Goal: Task Accomplishment & Management: Manage account settings

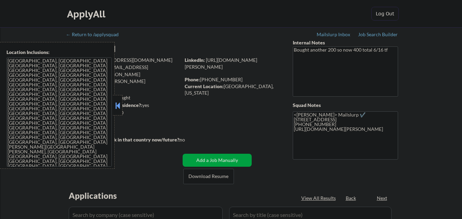
select select ""pending""
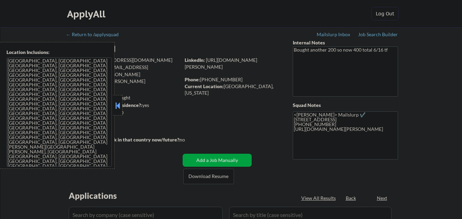
select select ""pending""
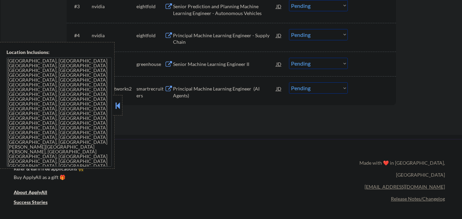
scroll to position [305, 0]
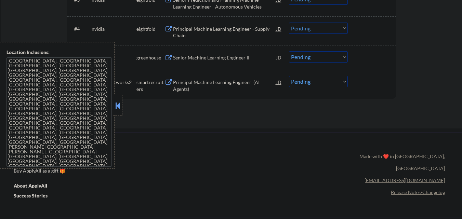
click at [116, 104] on button at bounding box center [118, 105] width 8 height 10
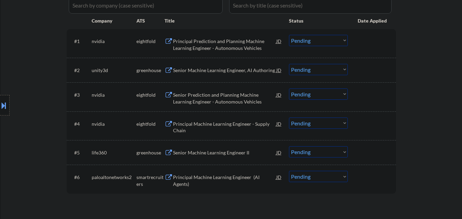
scroll to position [168, 0]
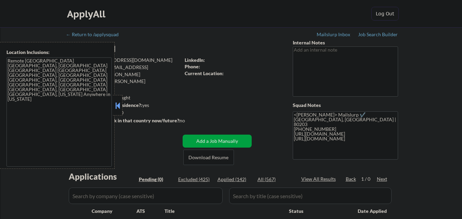
scroll to position [103, 0]
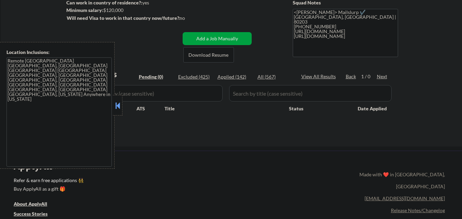
click at [118, 109] on button at bounding box center [118, 105] width 8 height 10
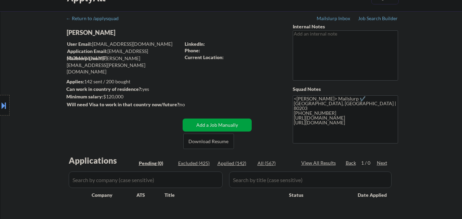
scroll to position [0, 0]
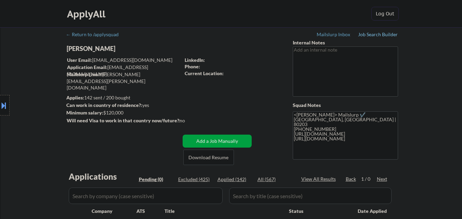
click at [375, 36] on div "Job Search Builder" at bounding box center [378, 34] width 40 height 5
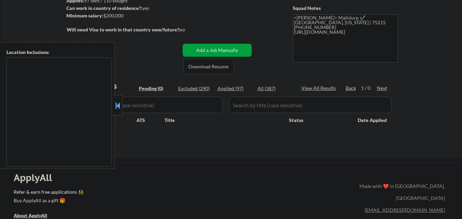
scroll to position [137, 0]
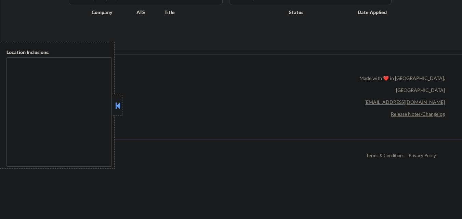
click at [118, 103] on button at bounding box center [118, 105] width 8 height 10
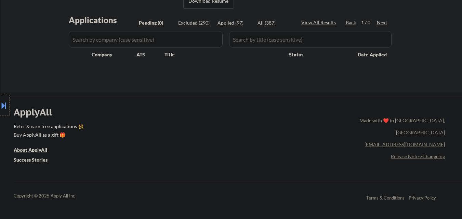
scroll to position [103, 0]
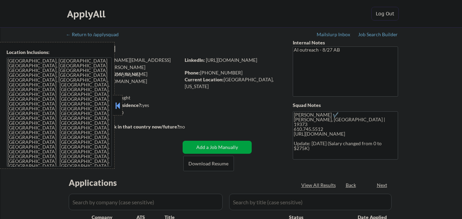
select select ""pending""
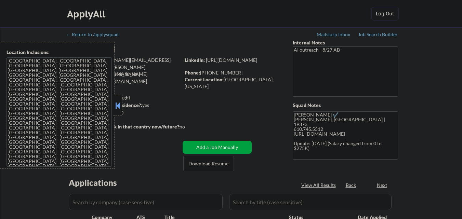
select select ""pending""
click at [113, 106] on div at bounding box center [118, 105] width 10 height 21
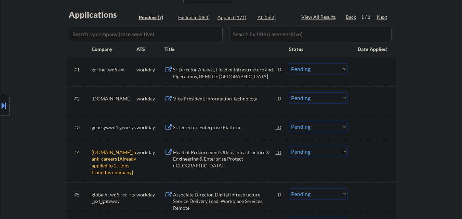
scroll to position [205, 0]
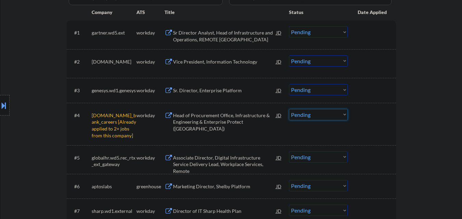
click at [346, 116] on select "Choose an option... Pending Applied Excluded (Questions) Excluded (Expired) Exc…" at bounding box center [318, 114] width 59 height 11
click at [289, 109] on select "Choose an option... Pending Applied Excluded (Questions) Excluded (Expired) Exc…" at bounding box center [318, 114] width 59 height 11
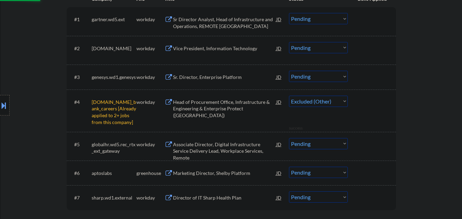
select select ""pending""
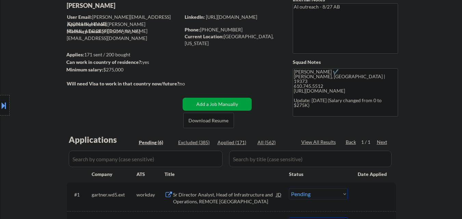
scroll to position [34, 0]
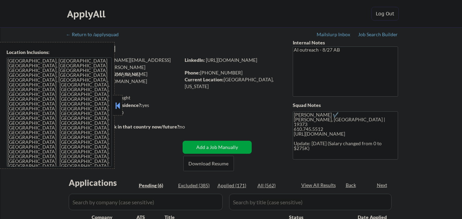
select select ""pending""
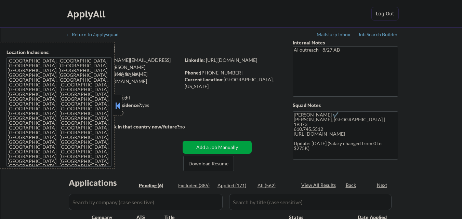
select select ""pending""
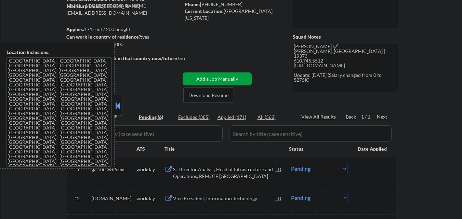
click at [118, 106] on button at bounding box center [118, 105] width 8 height 10
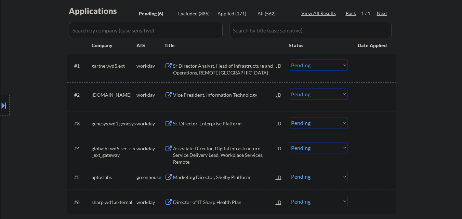
scroll to position [239, 0]
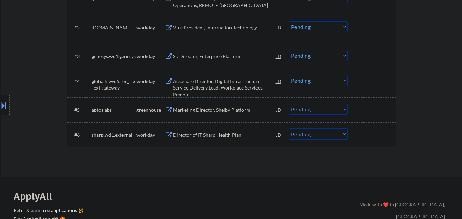
click at [224, 115] on div "Marketing Director, Shelby Platform" at bounding box center [224, 110] width 103 height 12
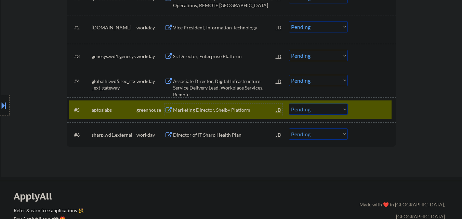
click at [332, 110] on select "Choose an option... Pending Applied Excluded (Questions) Excluded (Expired) Exc…" at bounding box center [318, 109] width 59 height 11
click at [289, 104] on select "Choose an option... Pending Applied Excluded (Questions) Excluded (Expired) Exc…" at bounding box center [318, 109] width 59 height 11
click at [380, 106] on div at bounding box center [373, 110] width 30 height 12
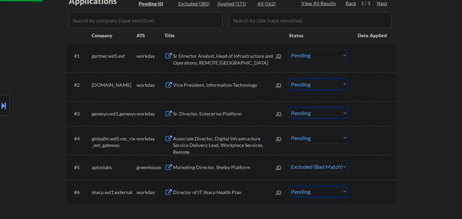
scroll to position [171, 0]
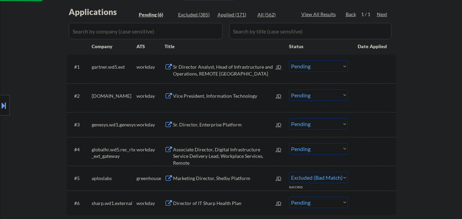
select select ""pending""
click at [221, 71] on div "Sr Director Analyst, Head of Infrastructure and Operations, REMOTE US" at bounding box center [224, 70] width 103 height 13
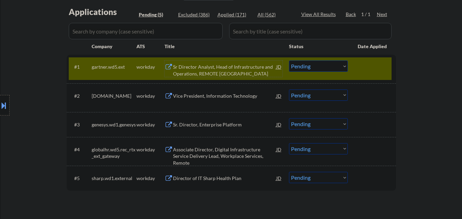
drag, startPoint x: 319, startPoint y: 66, endPoint x: 322, endPoint y: 71, distance: 5.7
click at [320, 67] on select "Choose an option... Pending Applied Excluded (Questions) Excluded (Expired) Exc…" at bounding box center [318, 66] width 59 height 11
click at [289, 61] on select "Choose an option... Pending Applied Excluded (Questions) Excluded (Expired) Exc…" at bounding box center [318, 66] width 59 height 11
click at [366, 68] on div at bounding box center [373, 67] width 30 height 12
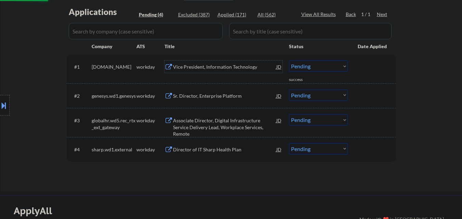
click at [239, 71] on div "Vice President, Information Technology" at bounding box center [224, 67] width 103 height 12
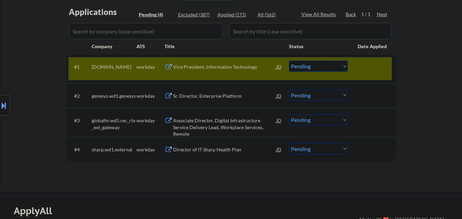
click at [197, 73] on div "#1 regeneron.wd1.careers workday Vice President, Information Technology JD Choo…" at bounding box center [230, 68] width 323 height 23
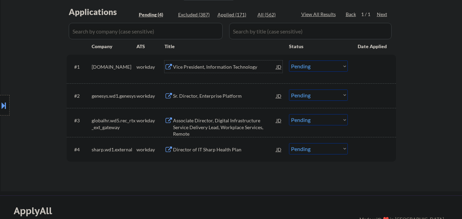
click at [211, 66] on div "Vice President, Information Technology" at bounding box center [224, 67] width 103 height 7
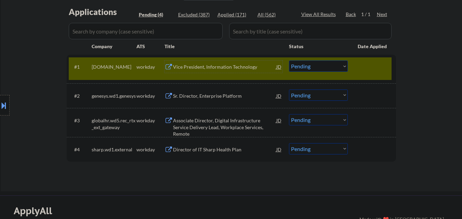
click at [0, 112] on div at bounding box center [5, 105] width 10 height 21
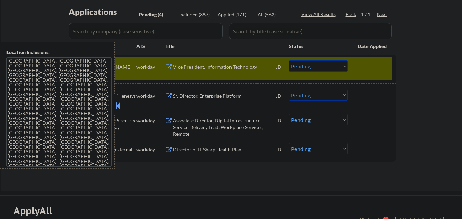
click at [122, 107] on div at bounding box center [118, 105] width 10 height 21
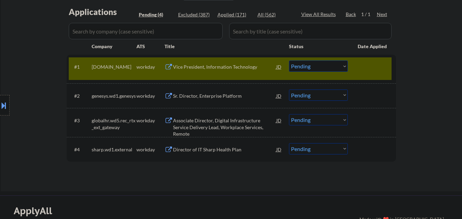
click at [278, 67] on div "JD" at bounding box center [279, 67] width 7 height 12
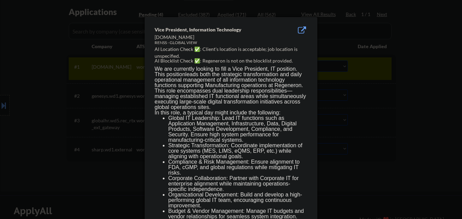
click at [385, 110] on div at bounding box center [231, 109] width 462 height 219
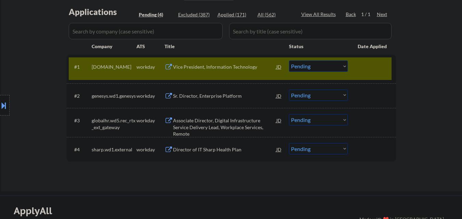
click at [330, 67] on select "Choose an option... Pending Applied Excluded (Questions) Excluded (Expired) Exc…" at bounding box center [318, 66] width 59 height 11
click at [289, 61] on select "Choose an option... Pending Applied Excluded (Questions) Excluded (Expired) Exc…" at bounding box center [318, 66] width 59 height 11
click at [221, 93] on div "Sr. Director, Enterprise Platform" at bounding box center [224, 96] width 103 height 7
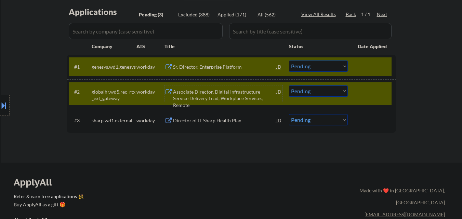
click at [321, 66] on select "Choose an option... Pending Applied Excluded (Questions) Excluded (Expired) Exc…" at bounding box center [318, 66] width 59 height 11
click at [289, 61] on select "Choose an option... Pending Applied Excluded (Questions) Excluded (Expired) Exc…" at bounding box center [318, 66] width 59 height 11
click at [375, 90] on div at bounding box center [373, 91] width 30 height 12
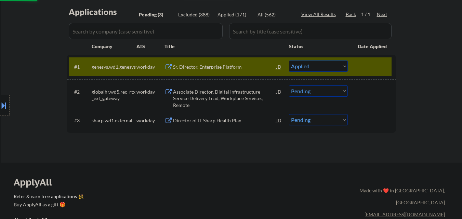
click at [374, 69] on div at bounding box center [373, 67] width 30 height 12
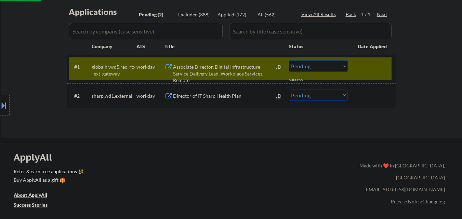
click at [352, 71] on div "#1 globalhr.wd5.rec_rtx_ext_gateway workday Associate Director, Digital Infrast…" at bounding box center [230, 68] width 323 height 23
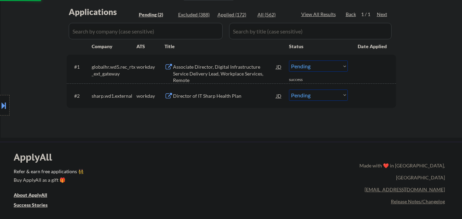
click at [222, 63] on div "Associate Director, Digital Infrastructure Service Delivery Lead, Workplace Ser…" at bounding box center [224, 69] width 103 height 16
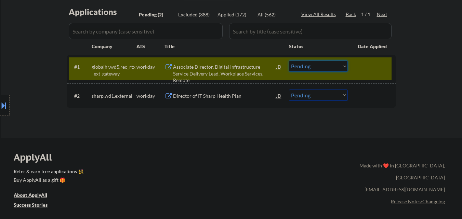
click at [328, 66] on select "Choose an option... Pending Applied Excluded (Questions) Excluded (Expired) Exc…" at bounding box center [318, 66] width 59 height 11
click at [289, 61] on select "Choose an option... Pending Applied Excluded (Questions) Excluded (Expired) Exc…" at bounding box center [318, 66] width 59 height 11
click at [368, 73] on div at bounding box center [373, 67] width 30 height 12
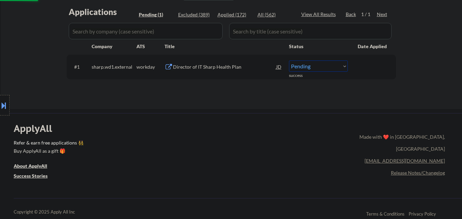
click at [226, 67] on div "Director of IT Sharp Health Plan" at bounding box center [224, 67] width 103 height 7
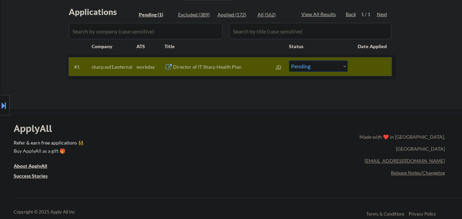
click at [331, 72] on div "#1 sharp.wd1.external workday Director of IT Sharp Health Plan JD Choose an opt…" at bounding box center [230, 66] width 323 height 18
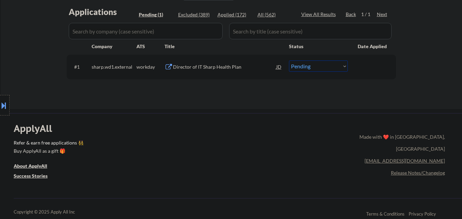
drag, startPoint x: 332, startPoint y: 66, endPoint x: 332, endPoint y: 71, distance: 4.4
click at [332, 66] on select "Choose an option... Pending Applied Excluded (Questions) Excluded (Expired) Exc…" at bounding box center [318, 66] width 59 height 11
select select ""excluded__salary_""
click at [289, 61] on select "Choose an option... Pending Applied Excluded (Questions) Excluded (Expired) Exc…" at bounding box center [318, 66] width 59 height 11
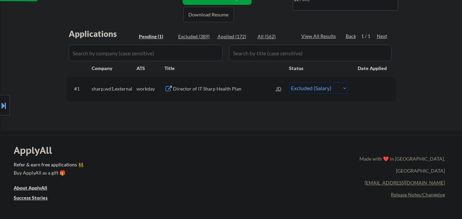
scroll to position [137, 0]
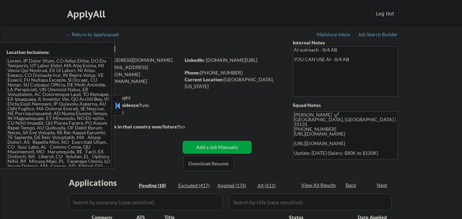
select select ""pending""
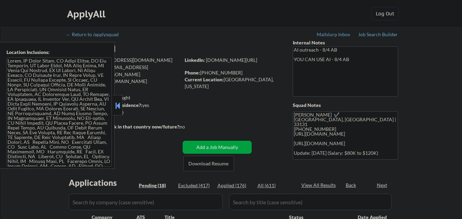
select select ""pending""
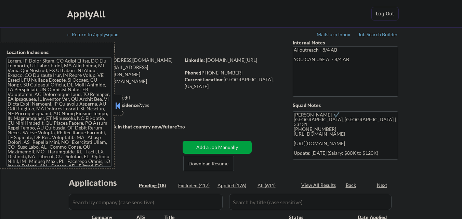
select select ""pending""
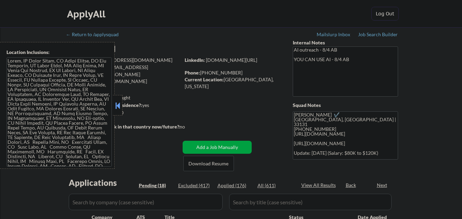
select select ""pending""
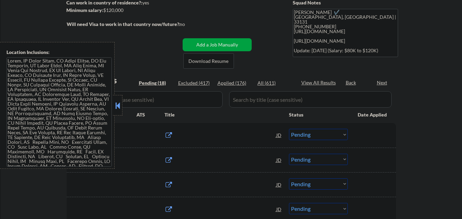
click at [117, 102] on button at bounding box center [118, 105] width 8 height 10
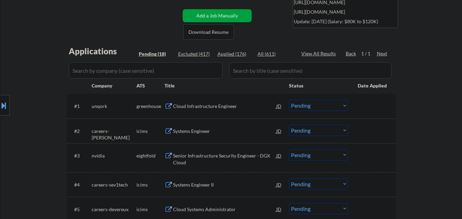
scroll to position [171, 0]
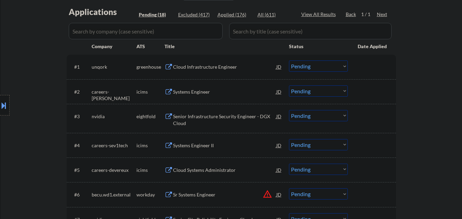
click at [205, 68] on div "Cloud Infrastructure Engineer" at bounding box center [224, 67] width 103 height 7
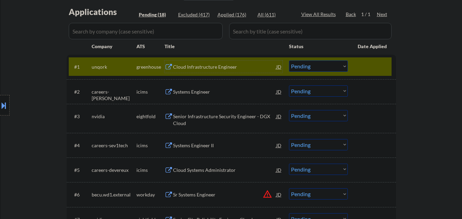
click at [310, 70] on select "Choose an option... Pending Applied Excluded (Questions) Excluded (Expired) Exc…" at bounding box center [318, 66] width 59 height 11
click at [289, 61] on select "Choose an option... Pending Applied Excluded (Questions) Excluded (Expired) Exc…" at bounding box center [318, 66] width 59 height 11
click at [358, 68] on div at bounding box center [373, 67] width 30 height 12
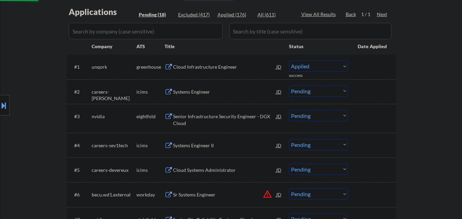
select select ""pending""
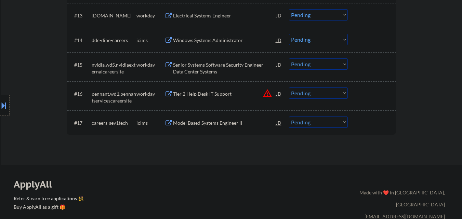
scroll to position [513, 0]
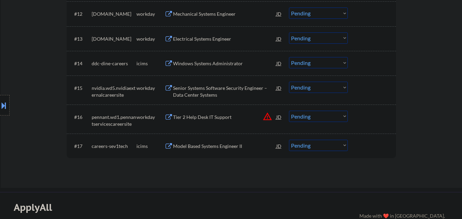
drag, startPoint x: 269, startPoint y: 117, endPoint x: 264, endPoint y: 119, distance: 5.2
click at [269, 118] on button "warning_amber" at bounding box center [268, 117] width 10 height 10
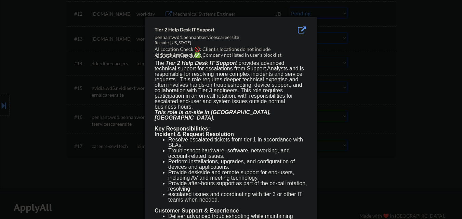
click at [21, 135] on div at bounding box center [231, 109] width 462 height 219
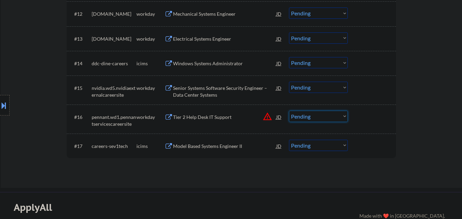
click at [329, 120] on select "Choose an option... Pending Applied Excluded (Questions) Excluded (Expired) Exc…" at bounding box center [318, 116] width 59 height 11
click at [289, 111] on select "Choose an option... Pending Applied Excluded (Questions) Excluded (Expired) Exc…" at bounding box center [318, 116] width 59 height 11
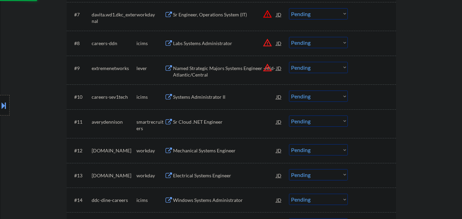
scroll to position [342, 0]
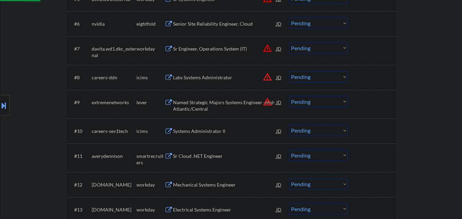
click at [0, 95] on div "Location Inclusions:" at bounding box center [61, 105] width 122 height 127
click at [2, 100] on button at bounding box center [4, 105] width 8 height 11
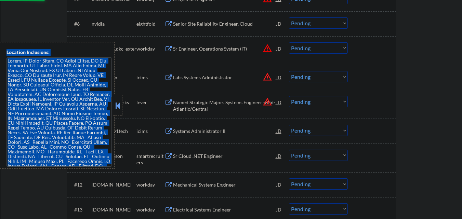
select select ""pending""
click at [88, 114] on textarea at bounding box center [58, 111] width 105 height 109
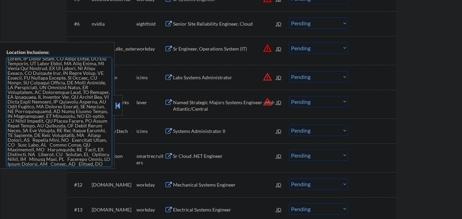
scroll to position [0, 0]
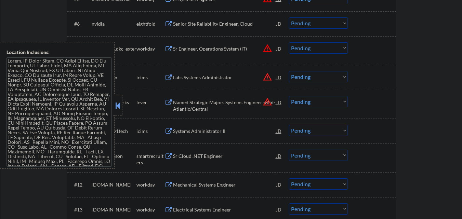
click at [116, 104] on button at bounding box center [118, 105] width 8 height 10
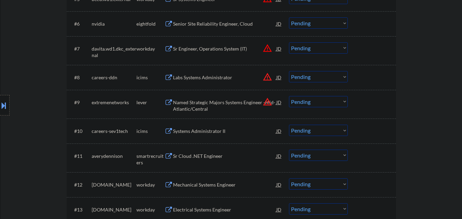
click at [267, 102] on button "warning_amber" at bounding box center [268, 102] width 10 height 10
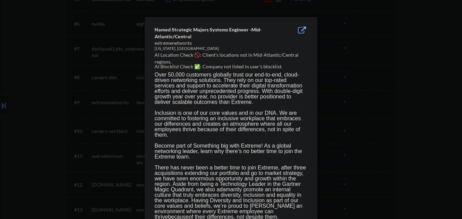
click at [370, 111] on div at bounding box center [231, 109] width 462 height 219
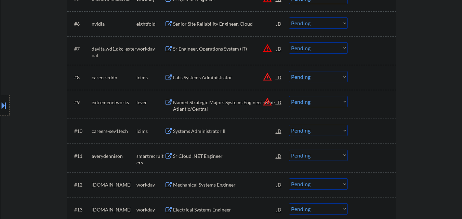
click at [2, 109] on button at bounding box center [4, 105] width 8 height 11
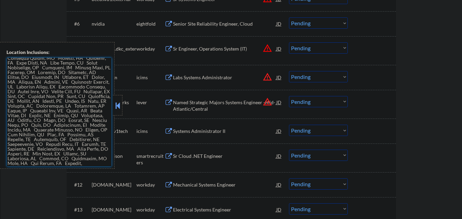
scroll to position [213, 0]
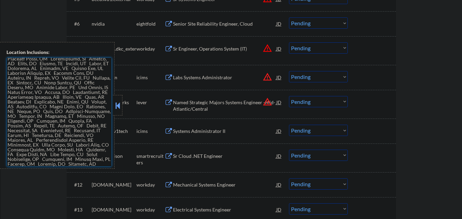
click at [268, 103] on button "warning_amber" at bounding box center [268, 102] width 10 height 10
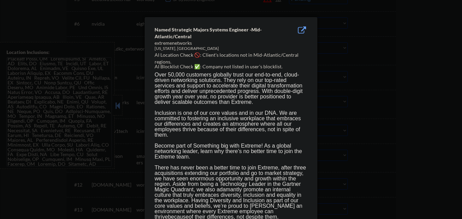
click at [105, 109] on div at bounding box center [231, 109] width 462 height 219
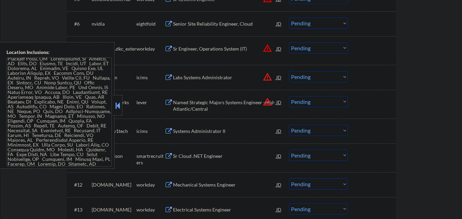
click at [112, 108] on div "Location Inclusions:" at bounding box center [57, 105] width 115 height 127
click at [271, 76] on button "warning_amber" at bounding box center [268, 77] width 10 height 10
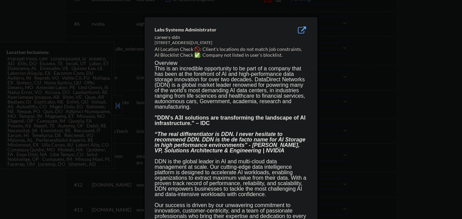
click at [114, 104] on div at bounding box center [231, 109] width 462 height 219
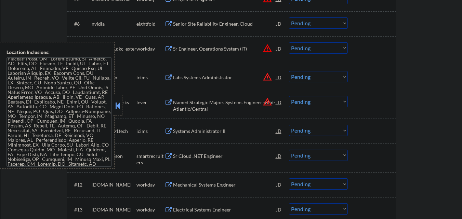
click at [116, 104] on button at bounding box center [118, 105] width 8 height 10
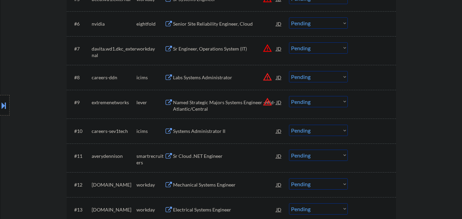
click at [269, 78] on button "warning_amber" at bounding box center [268, 77] width 10 height 10
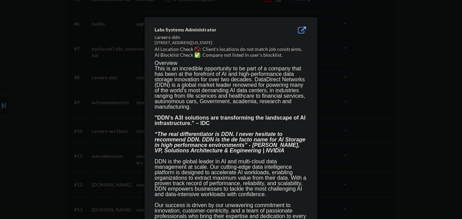
click at [376, 91] on div at bounding box center [231, 109] width 462 height 219
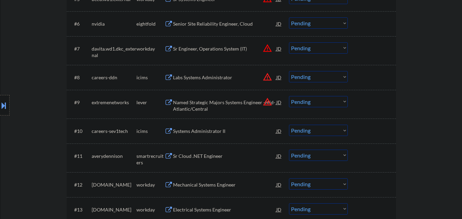
click at [319, 80] on select "Choose an option... Pending Applied Excluded (Questions) Excluded (Expired) Exc…" at bounding box center [318, 76] width 59 height 11
click at [289, 71] on select "Choose an option... Pending Applied Excluded (Questions) Excluded (Expired) Exc…" at bounding box center [318, 76] width 59 height 11
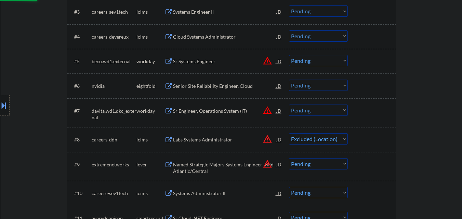
scroll to position [273, 0]
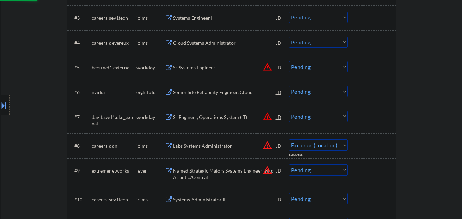
select select ""pending""
click at [269, 116] on button "warning_amber" at bounding box center [268, 117] width 10 height 10
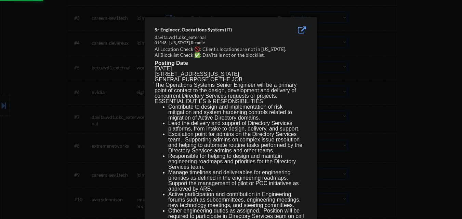
click at [361, 120] on div at bounding box center [231, 109] width 462 height 219
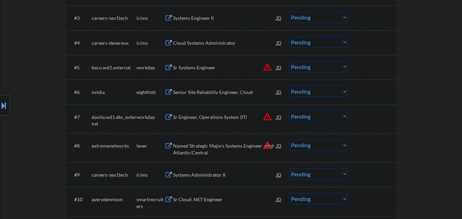
click at [0, 100] on button at bounding box center [4, 105] width 8 height 11
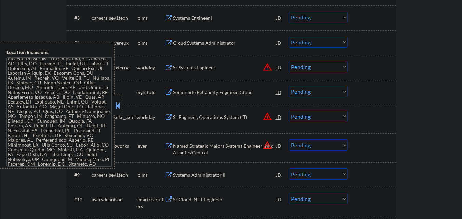
click at [116, 102] on button at bounding box center [118, 105] width 8 height 10
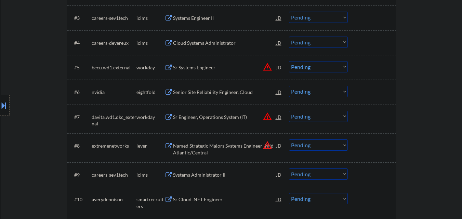
click at [268, 65] on button "warning_amber" at bounding box center [268, 67] width 10 height 10
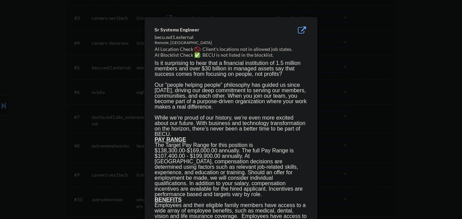
click at [351, 95] on div at bounding box center [231, 109] width 462 height 219
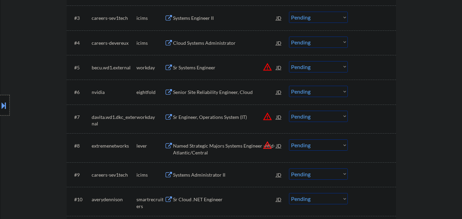
drag, startPoint x: 0, startPoint y: 97, endPoint x: 3, endPoint y: 102, distance: 5.7
click at [0, 97] on div at bounding box center [5, 105] width 10 height 21
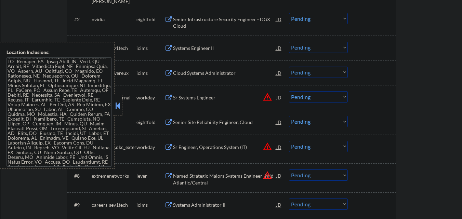
scroll to position [239, 0]
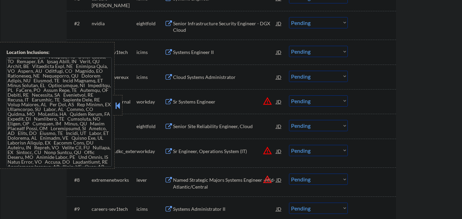
click at [310, 97] on select "Choose an option... Pending Applied Excluded (Questions) Excluded (Expired) Exc…" at bounding box center [318, 100] width 59 height 11
click at [289, 95] on select "Choose an option... Pending Applied Excluded (Questions) Excluded (Expired) Exc…" at bounding box center [318, 100] width 59 height 11
click at [120, 103] on button at bounding box center [118, 105] width 8 height 10
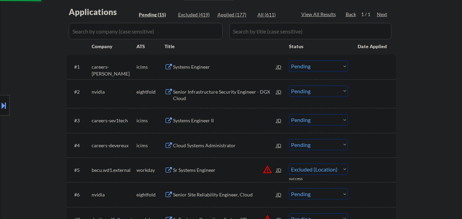
select select ""pending""
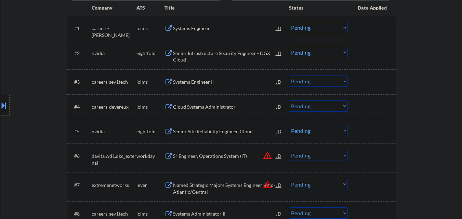
scroll to position [205, 0]
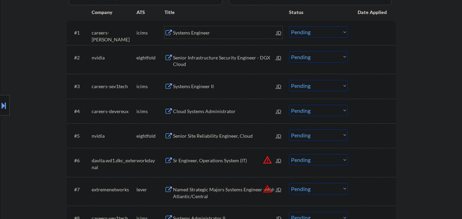
click at [201, 32] on div "Systems Engineer" at bounding box center [224, 32] width 103 height 7
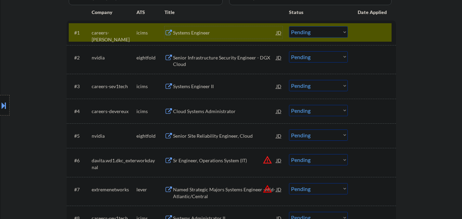
click at [304, 33] on select "Choose an option... Pending Applied Excluded (Questions) Excluded (Expired) Exc…" at bounding box center [318, 31] width 59 height 11
click at [289, 26] on select "Choose an option... Pending Applied Excluded (Questions) Excluded (Expired) Exc…" at bounding box center [318, 31] width 59 height 11
click at [370, 36] on div at bounding box center [373, 32] width 30 height 12
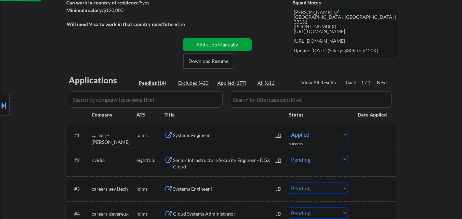
select select ""pending""
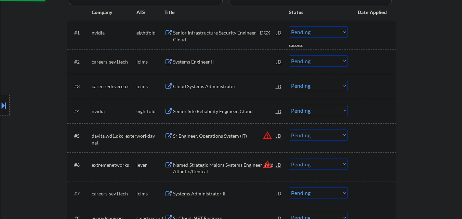
click at [236, 35] on div "Senior Infrastructure Security Engineer - DGX Cloud" at bounding box center [224, 35] width 103 height 13
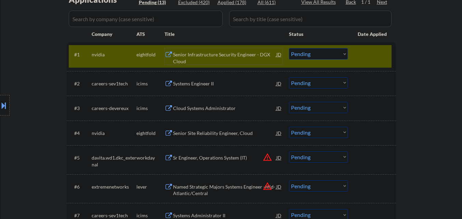
scroll to position [171, 0]
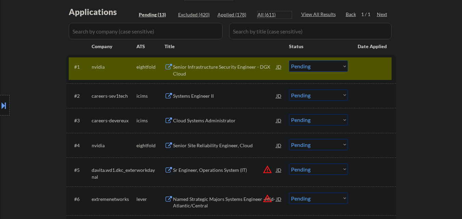
click at [260, 14] on div "All (611)" at bounding box center [274, 14] width 34 height 7
click at [124, 32] on input "input" at bounding box center [146, 31] width 154 height 16
click at [112, 31] on input "input" at bounding box center [146, 31] width 154 height 16
select select ""applied""
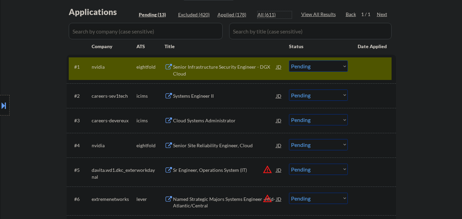
select select ""applied""
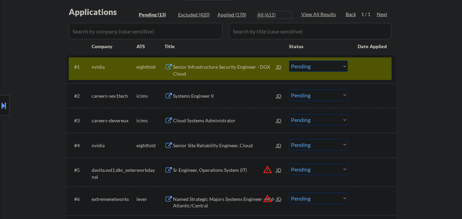
select select ""applied""
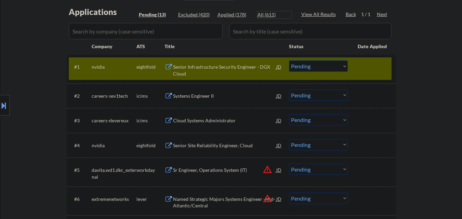
select select ""applied""
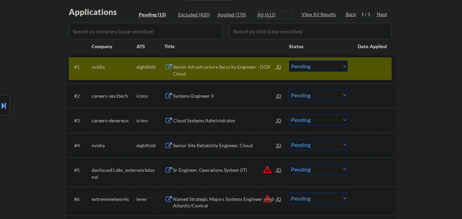
select select ""applied""
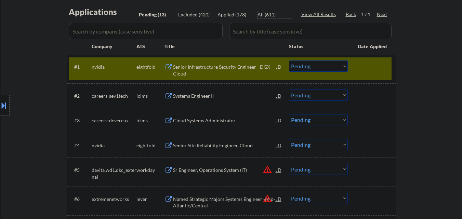
select select ""applied""
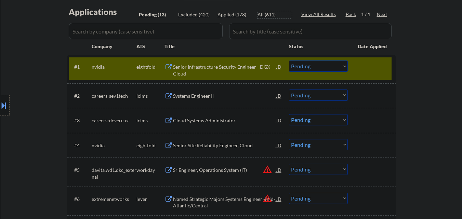
select select ""applied""
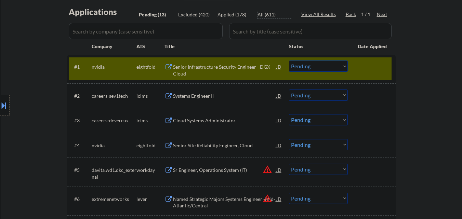
select select ""applied""
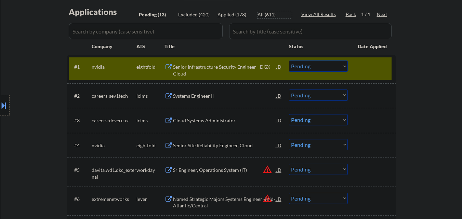
select select ""applied""
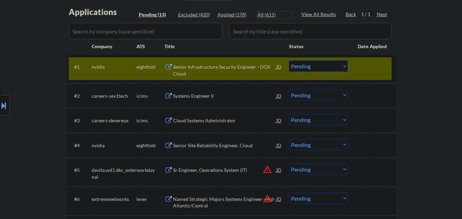
select select ""applied""
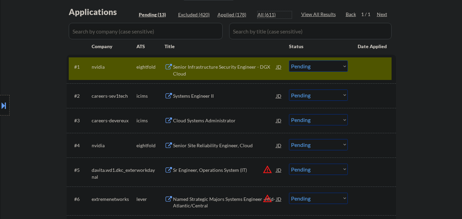
select select ""applied""
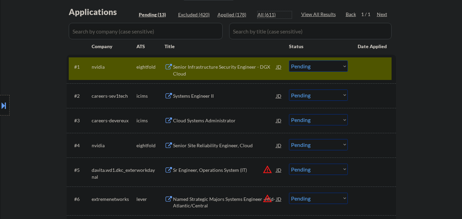
select select ""applied""
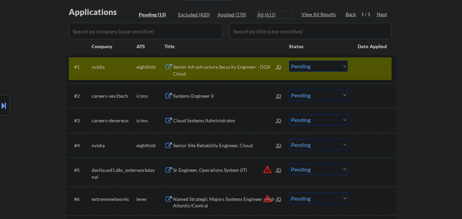
select select ""applied""
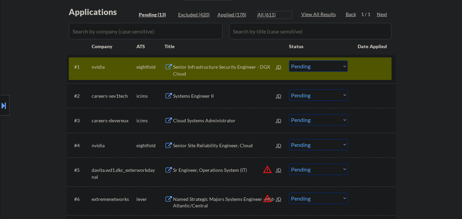
select select ""applied""
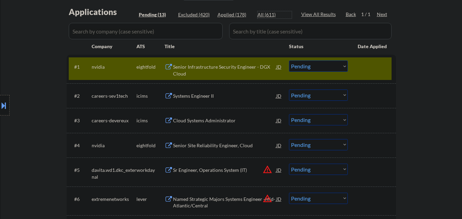
select select ""applied""
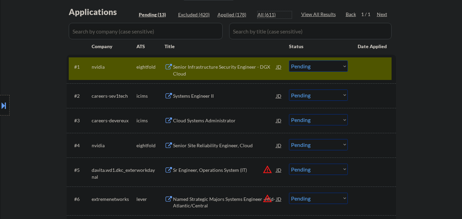
select select ""applied""
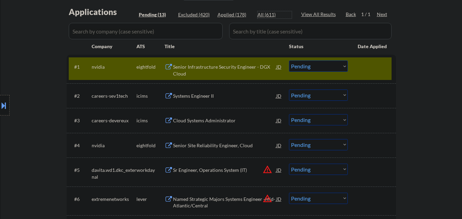
select select ""applied""
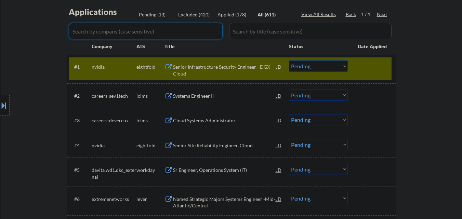
select select ""applied""
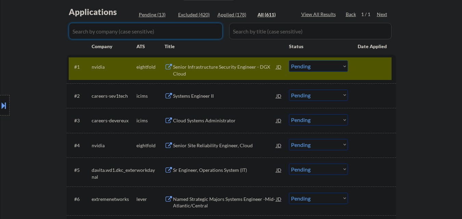
select select ""applied""
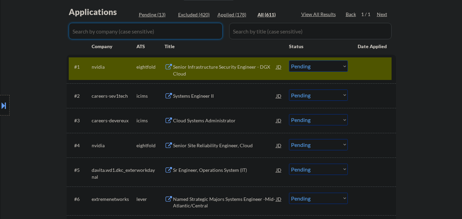
select select ""applied""
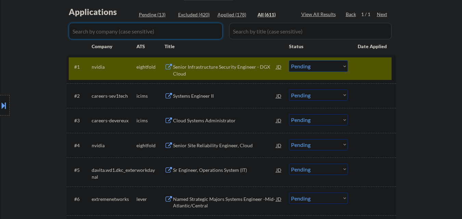
select select ""applied""
click at [108, 31] on input "input" at bounding box center [146, 31] width 154 height 16
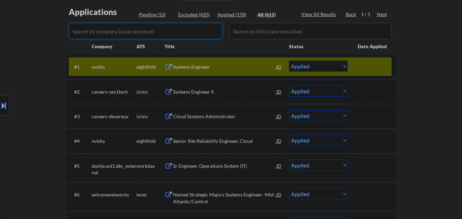
paste input "nvidia"
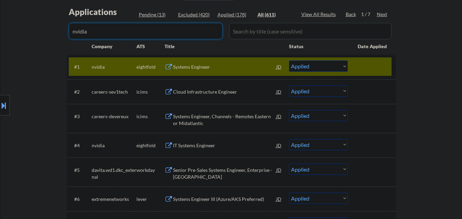
type input "nvidia"
select select ""excluded__location_""
select select ""pending""
select select ""excluded__expired_""
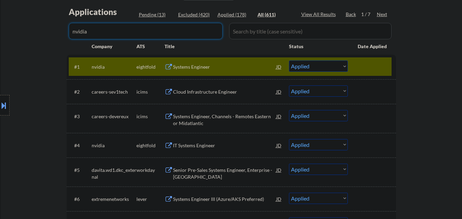
select select ""excluded__expired_""
select select ""pending""
select select ""excluded__expired_""
select select ""excluded__other_""
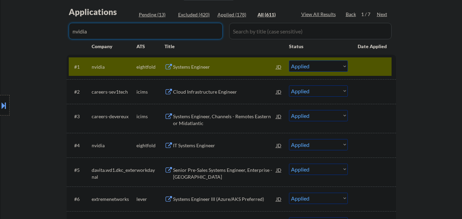
select select ""excluded__expired_""
select select ""pending""
select select ""excluded__expired_""
select select ""excluded__bad_match_""
select select ""excluded__expired_""
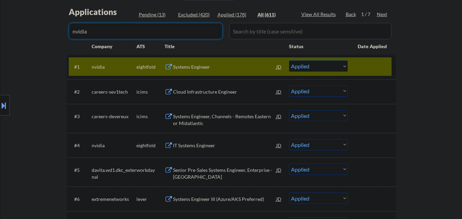
select select ""excluded__bad_match_""
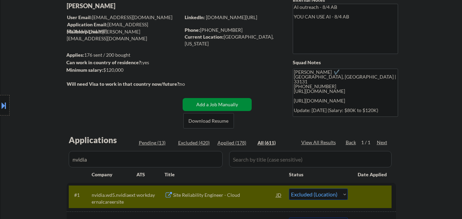
scroll to position [34, 0]
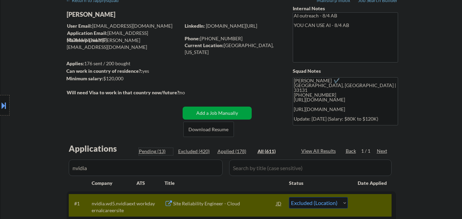
click at [159, 152] on div "Pending (13)" at bounding box center [156, 151] width 34 height 7
select select ""pending""
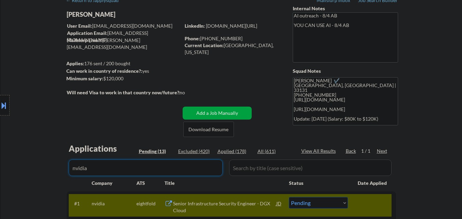
drag, startPoint x: 89, startPoint y: 166, endPoint x: 45, endPoint y: 165, distance: 43.4
click at [45, 165] on body "← Return to /applysquad Mailslurp Inbox Job Search Builder Murad Khan User Emai…" at bounding box center [231, 75] width 462 height 219
select select ""pending""
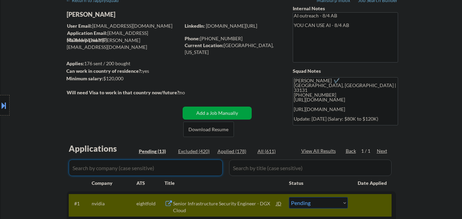
select select ""pending""
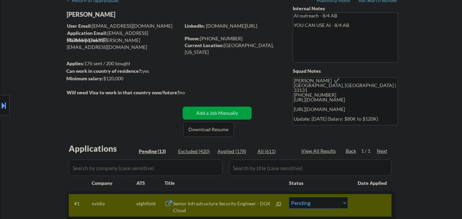
drag, startPoint x: 54, startPoint y: 166, endPoint x: 276, endPoint y: 49, distance: 250.5
click at [55, 166] on div "Location Inclusions:" at bounding box center [61, 105] width 122 height 127
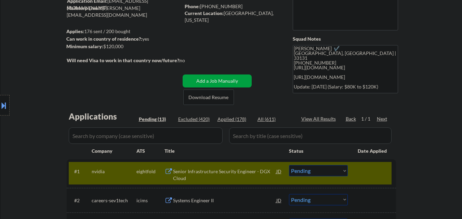
scroll to position [171, 0]
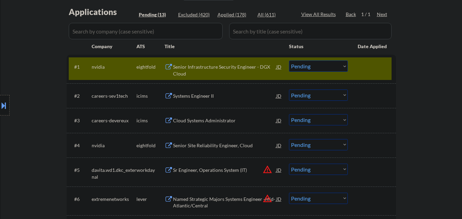
click at [322, 67] on select "Choose an option... Pending Applied Excluded (Questions) Excluded (Expired) Exc…" at bounding box center [318, 66] width 59 height 11
click at [289, 61] on select "Choose an option... Pending Applied Excluded (Questions) Excluded (Expired) Exc…" at bounding box center [318, 66] width 59 height 11
drag, startPoint x: 367, startPoint y: 70, endPoint x: 364, endPoint y: 71, distance: 3.5
click at [368, 70] on div at bounding box center [373, 67] width 30 height 12
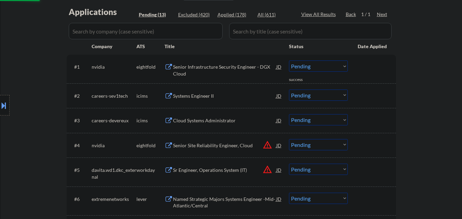
click at [207, 93] on div "Systems Engineer II" at bounding box center [224, 96] width 103 height 7
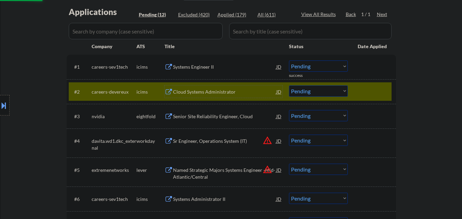
click at [365, 94] on div at bounding box center [373, 91] width 30 height 12
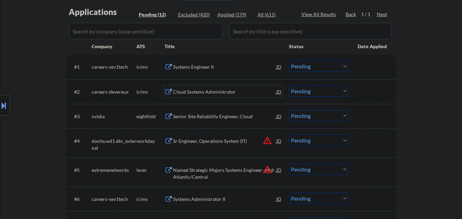
click at [213, 96] on div "Cloud Systems Administrator" at bounding box center [224, 91] width 103 height 12
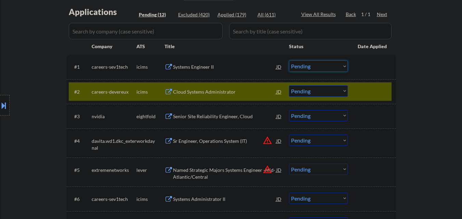
drag, startPoint x: 333, startPoint y: 65, endPoint x: 333, endPoint y: 71, distance: 6.5
click at [333, 65] on select "Choose an option... Pending Applied Excluded (Questions) Excluded (Expired) Exc…" at bounding box center [318, 66] width 59 height 11
click at [289, 61] on select "Choose an option... Pending Applied Excluded (Questions) Excluded (Expired) Exc…" at bounding box center [318, 66] width 59 height 11
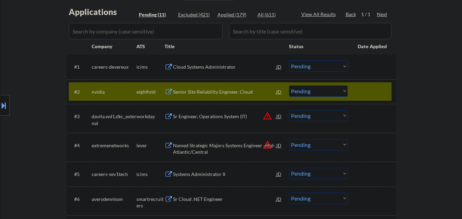
click at [230, 93] on div "Senior Site Reliability Engineer, Cloud" at bounding box center [224, 92] width 103 height 7
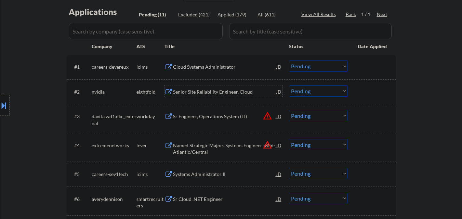
click at [325, 66] on select "Choose an option... Pending Applied Excluded (Questions) Excluded (Expired) Exc…" at bounding box center [318, 66] width 59 height 11
click at [289, 61] on select "Choose an option... Pending Applied Excluded (Questions) Excluded (Expired) Exc…" at bounding box center [318, 66] width 59 height 11
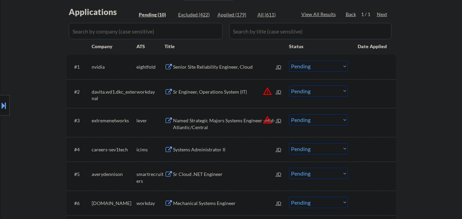
click at [303, 67] on select "Choose an option... Pending Applied Excluded (Questions) Excluded (Expired) Exc…" at bounding box center [318, 66] width 59 height 11
click at [289, 61] on select "Choose an option... Pending Applied Excluded (Questions) Excluded (Expired) Exc…" at bounding box center [318, 66] width 59 height 11
click at [270, 91] on button "warning_amber" at bounding box center [268, 91] width 10 height 10
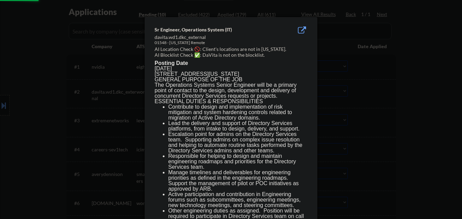
click at [403, 89] on div at bounding box center [231, 109] width 462 height 219
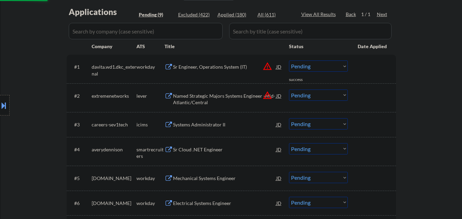
click at [211, 68] on div "Sr Engineer, Operations System (IT)" at bounding box center [224, 67] width 103 height 7
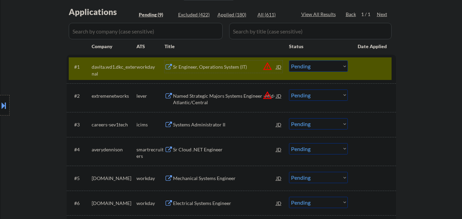
click at [330, 65] on select "Choose an option... Pending Applied Excluded (Questions) Excluded (Expired) Exc…" at bounding box center [318, 66] width 59 height 11
click at [289, 61] on select "Choose an option... Pending Applied Excluded (Questions) Excluded (Expired) Exc…" at bounding box center [318, 66] width 59 height 11
drag, startPoint x: 368, startPoint y: 64, endPoint x: 359, endPoint y: 69, distance: 11.3
click at [368, 64] on div at bounding box center [373, 67] width 30 height 12
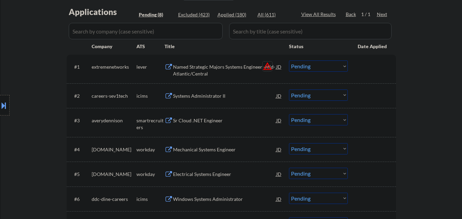
click at [266, 65] on button "warning_amber" at bounding box center [268, 67] width 10 height 10
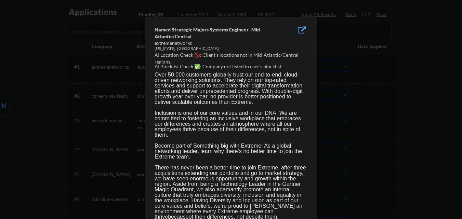
click at [383, 94] on div at bounding box center [231, 109] width 462 height 219
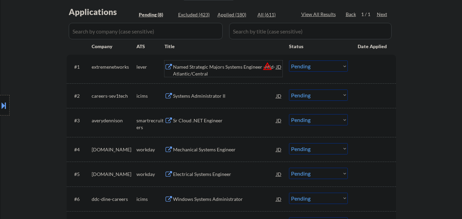
click at [251, 69] on div "Named Strategic Majors Systems Engineer -Mid-Atlantic/Central" at bounding box center [224, 70] width 103 height 13
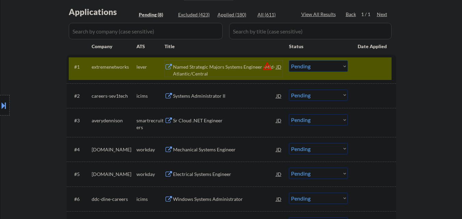
click at [213, 67] on div "Named Strategic Majors Systems Engineer -Mid-Atlantic/Central" at bounding box center [224, 70] width 103 height 13
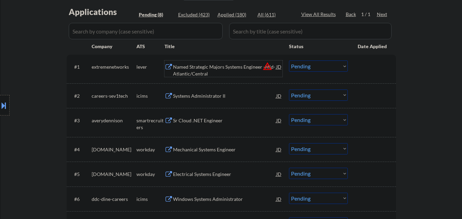
click at [215, 69] on div "Named Strategic Majors Systems Engineer -Mid-Atlantic/Central" at bounding box center [224, 70] width 103 height 13
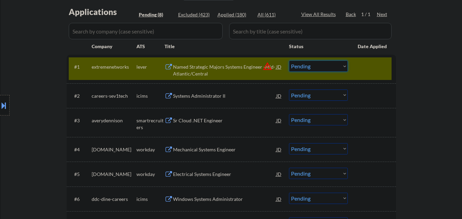
click at [304, 67] on select "Choose an option... Pending Applied Excluded (Questions) Excluded (Expired) Exc…" at bounding box center [318, 66] width 59 height 11
click at [310, 65] on select "Choose an option... Pending Applied Excluded (Questions) Excluded (Expired) Exc…" at bounding box center [318, 66] width 59 height 11
click at [289, 61] on select "Choose an option... Pending Applied Excluded (Questions) Excluded (Expired) Exc…" at bounding box center [318, 66] width 59 height 11
click at [366, 69] on div at bounding box center [373, 67] width 30 height 12
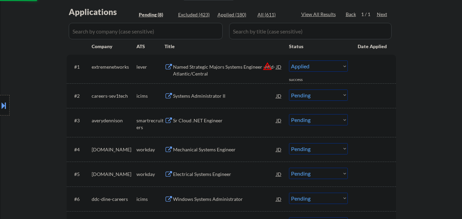
select select ""pending""
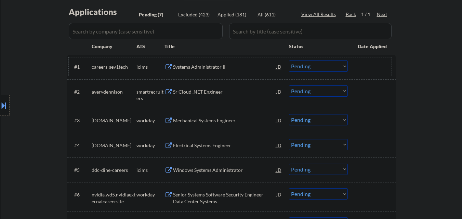
click at [206, 93] on div "Sr Cloud .NET Engineer" at bounding box center [224, 92] width 103 height 7
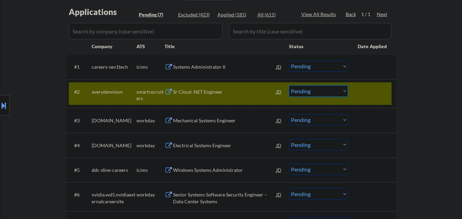
click at [330, 93] on select "Choose an option... Pending Applied Excluded (Questions) Excluded (Expired) Exc…" at bounding box center [318, 90] width 59 height 11
click at [289, 85] on select "Choose an option... Pending Applied Excluded (Questions) Excluded (Expired) Exc…" at bounding box center [318, 90] width 59 height 11
click at [366, 95] on div at bounding box center [373, 91] width 30 height 12
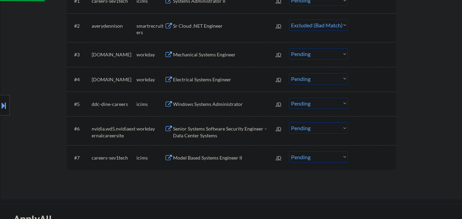
scroll to position [239, 0]
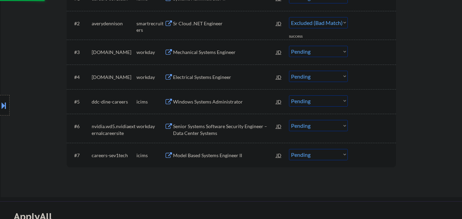
select select ""pending""
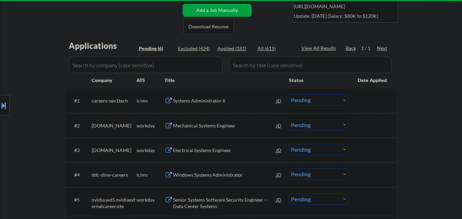
scroll to position [137, 0]
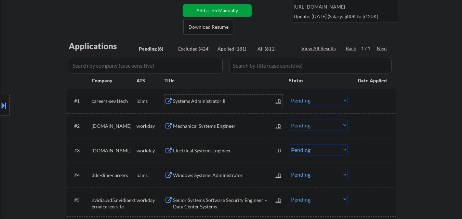
click at [209, 103] on div "Systems Administrator II" at bounding box center [224, 101] width 103 height 7
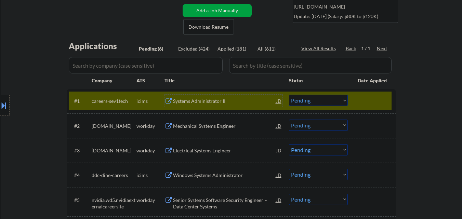
click at [205, 97] on div "Systems Administrator II" at bounding box center [224, 101] width 103 height 12
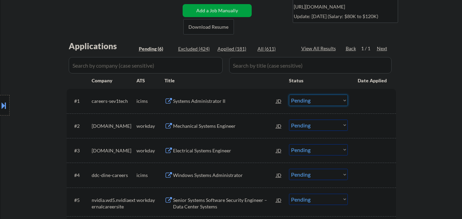
click at [327, 97] on select "Choose an option... Pending Applied Excluded (Questions) Excluded (Expired) Exc…" at bounding box center [318, 100] width 59 height 11
click at [289, 95] on select "Choose an option... Pending Applied Excluded (Questions) Excluded (Expired) Exc…" at bounding box center [318, 100] width 59 height 11
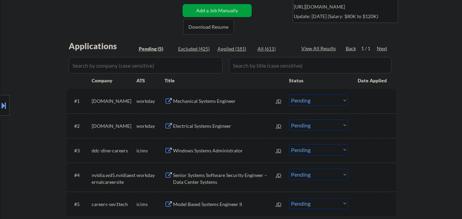
click at [225, 103] on div "Mechanical Systems Engineer" at bounding box center [224, 101] width 103 height 7
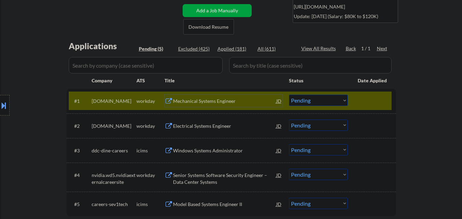
click at [326, 100] on select "Choose an option... Pending Applied Excluded (Questions) Excluded (Expired) Exc…" at bounding box center [318, 100] width 59 height 11
click at [289, 95] on select "Choose an option... Pending Applied Excluded (Questions) Excluded (Expired) Exc…" at bounding box center [318, 100] width 59 height 11
click at [366, 104] on div at bounding box center [373, 101] width 30 height 12
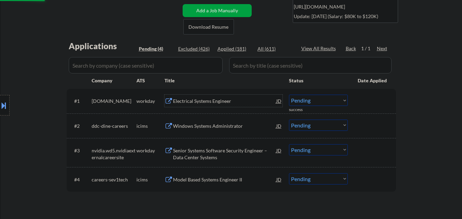
click at [208, 98] on div "Electrical Systems Engineer" at bounding box center [224, 101] width 103 height 7
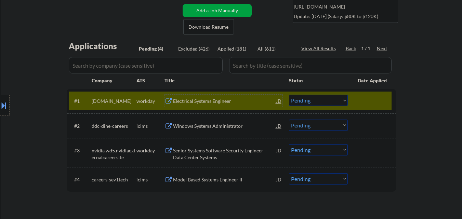
click at [328, 103] on select "Choose an option... Pending Applied Excluded (Questions) Excluded (Expired) Exc…" at bounding box center [318, 100] width 59 height 11
click at [289, 95] on select "Choose an option... Pending Applied Excluded (Questions) Excluded (Expired) Exc…" at bounding box center [318, 100] width 59 height 11
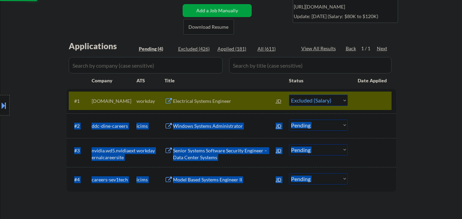
click at [377, 90] on div "Applications Pending (4) Excluded (426) Applied (181) All (611) View All Result…" at bounding box center [231, 124] width 329 height 168
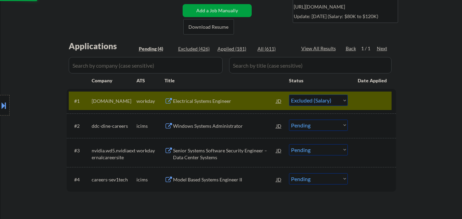
click at [369, 98] on div at bounding box center [373, 101] width 30 height 12
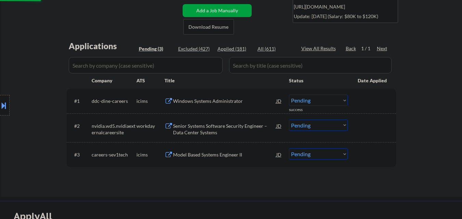
click at [230, 104] on div "Windows Systems Administrator" at bounding box center [224, 101] width 103 height 7
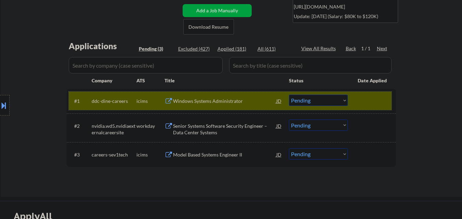
drag, startPoint x: 349, startPoint y: 99, endPoint x: 346, endPoint y: 99, distance: 3.5
click at [349, 99] on div "#1 ddc-dine-careers icims Windows Systems Administrator JD warning_amber Choose…" at bounding box center [230, 101] width 323 height 18
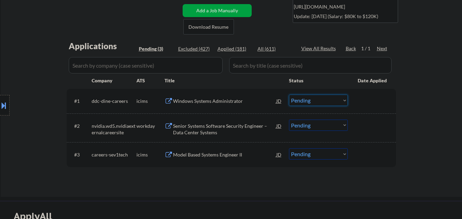
click at [344, 100] on select "Choose an option... Pending Applied Excluded (Questions) Excluded (Expired) Exc…" at bounding box center [318, 100] width 59 height 11
click at [279, 101] on div "JD" at bounding box center [279, 101] width 7 height 12
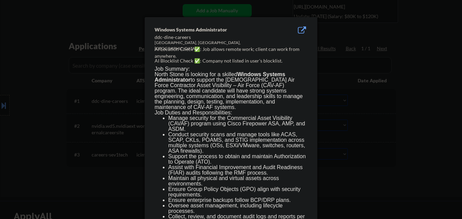
click at [343, 112] on div at bounding box center [231, 109] width 462 height 219
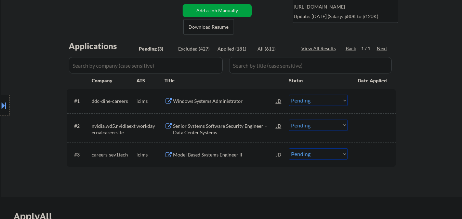
click at [0, 109] on button at bounding box center [4, 105] width 8 height 11
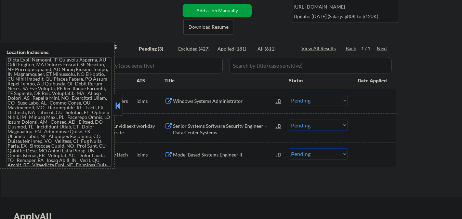
scroll to position [40, 0]
click at [418, 172] on div "← Return to /applysquad Mailslurp Inbox Job Search Builder Murad Khan User Emai…" at bounding box center [231, 44] width 461 height 306
click at [118, 105] on button at bounding box center [118, 105] width 8 height 10
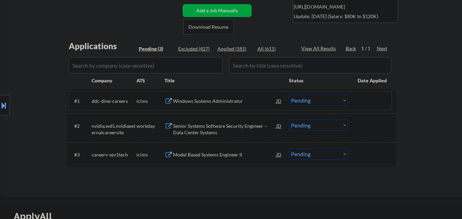
click at [334, 94] on div "#1 ddc-dine-careers icims Windows Systems Administrator JD warning_amber Choose…" at bounding box center [230, 101] width 323 height 18
click at [336, 99] on select "Choose an option... Pending Applied Excluded (Questions) Excluded (Expired) Exc…" at bounding box center [318, 100] width 59 height 11
click at [289, 95] on select "Choose an option... Pending Applied Excluded (Questions) Excluded (Expired) Exc…" at bounding box center [318, 100] width 59 height 11
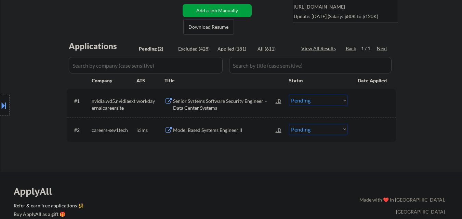
click at [214, 99] on div "Senior Systems Software Security Engineer – Data Center Systems" at bounding box center [224, 104] width 103 height 13
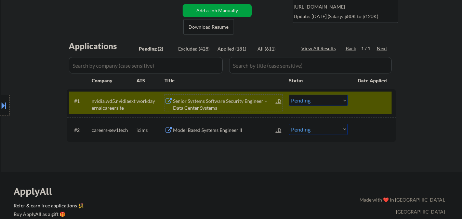
click at [345, 99] on select "Choose an option... Pending Applied Excluded (Questions) Excluded (Expired) Exc…" at bounding box center [318, 100] width 59 height 11
click at [289, 95] on select "Choose an option... Pending Applied Excluded (Questions) Excluded (Expired) Exc…" at bounding box center [318, 100] width 59 height 11
click at [363, 110] on div "#1 nvidia.wd5.nvidiaexternalcareersite workday Senior Systems Software Security…" at bounding box center [230, 103] width 323 height 23
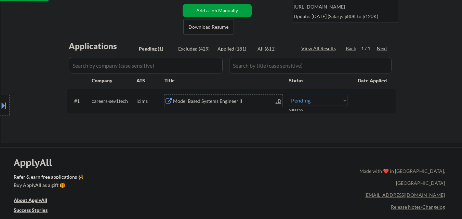
click at [227, 106] on div "Model Based Systems Engineer II" at bounding box center [224, 101] width 103 height 12
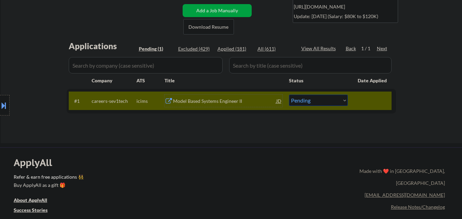
click at [321, 103] on select "Choose an option... Pending Applied Excluded (Questions) Excluded (Expired) Exc…" at bounding box center [318, 100] width 59 height 11
select select ""excluded__bad_match_""
click at [289, 95] on select "Choose an option... Pending Applied Excluded (Questions) Excluded (Expired) Exc…" at bounding box center [318, 100] width 59 height 11
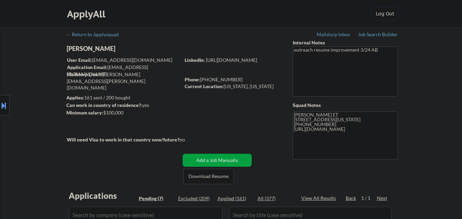
select select ""pending""
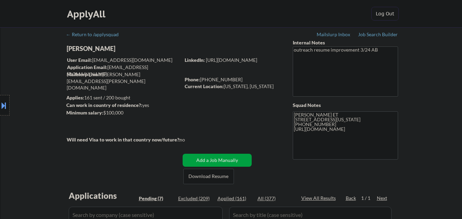
select select ""pending""
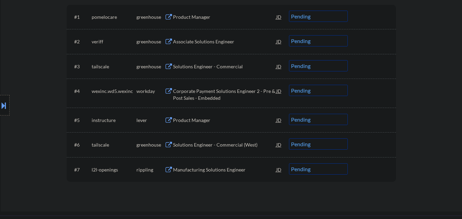
scroll to position [205, 0]
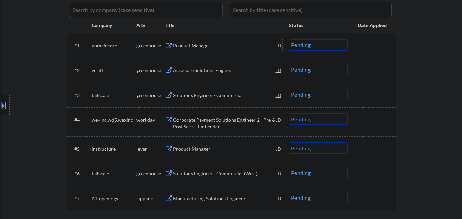
click at [195, 46] on div "Product Manager" at bounding box center [224, 45] width 103 height 7
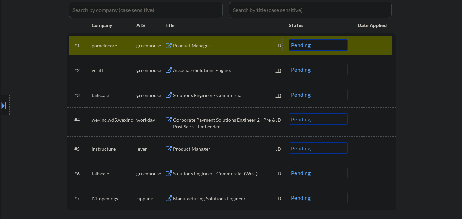
click at [314, 44] on select "Choose an option... Pending Applied Excluded (Questions) Excluded (Expired) Exc…" at bounding box center [318, 44] width 59 height 11
click at [289, 39] on select "Choose an option... Pending Applied Excluded (Questions) Excluded (Expired) Exc…" at bounding box center [318, 44] width 59 height 11
click at [368, 44] on div at bounding box center [373, 45] width 30 height 12
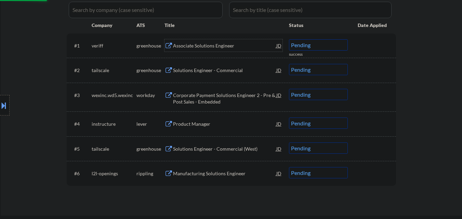
click at [221, 42] on div "Associate Solutions Engineer" at bounding box center [224, 45] width 103 height 7
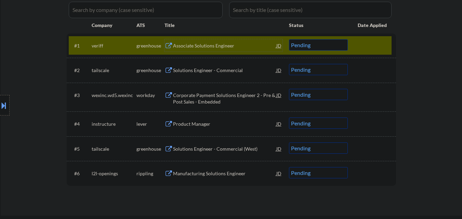
click at [322, 43] on select "Choose an option... Pending Applied Excluded (Questions) Excluded (Expired) Exc…" at bounding box center [318, 44] width 59 height 11
click at [289, 39] on select "Choose an option... Pending Applied Excluded (Questions) Excluded (Expired) Exc…" at bounding box center [318, 44] width 59 height 11
click at [363, 51] on div at bounding box center [373, 45] width 30 height 12
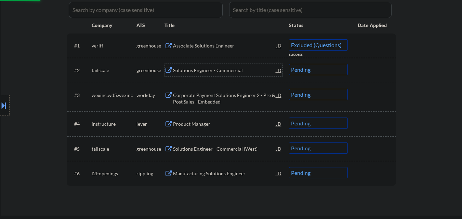
click at [210, 66] on div "Solutions Engineer - Commercial" at bounding box center [224, 70] width 103 height 12
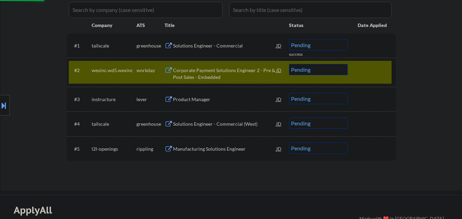
click at [374, 66] on div at bounding box center [373, 70] width 30 height 12
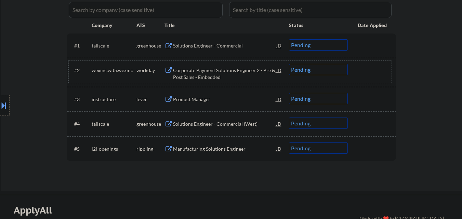
click at [314, 43] on select "Choose an option... Pending Applied Excluded (Questions) Excluded (Expired) Exc…" at bounding box center [318, 44] width 59 height 11
click at [289, 39] on select "Choose an option... Pending Applied Excluded (Questions) Excluded (Expired) Exc…" at bounding box center [318, 44] width 59 height 11
select select ""pending""
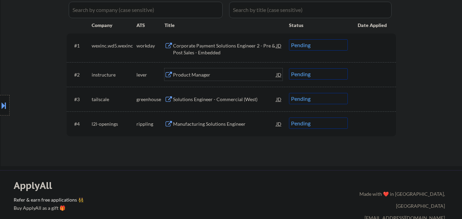
click at [207, 72] on div "Product Manager" at bounding box center [224, 74] width 103 height 7
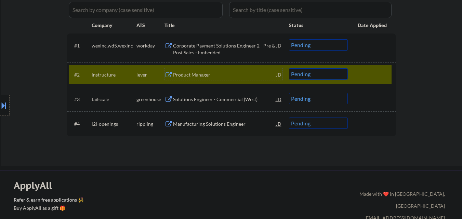
click at [316, 75] on select "Choose an option... Pending Applied Excluded (Questions) Excluded (Expired) Exc…" at bounding box center [318, 73] width 59 height 11
drag, startPoint x: 310, startPoint y: 76, endPoint x: 308, endPoint y: 79, distance: 3.8
click at [310, 76] on select "Choose an option... Pending Applied Excluded (Questions) Excluded (Expired) Exc…" at bounding box center [318, 73] width 59 height 11
click at [289, 68] on select "Choose an option... Pending Applied Excluded (Questions) Excluded (Expired) Exc…" at bounding box center [318, 73] width 59 height 11
click at [374, 73] on div at bounding box center [373, 74] width 30 height 12
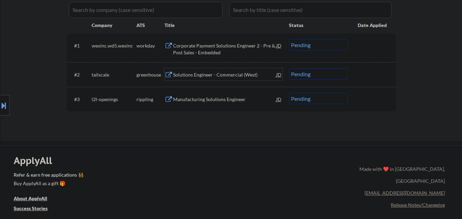
click at [222, 71] on div "Solutions Engineer - Commercial (West)" at bounding box center [224, 74] width 103 height 12
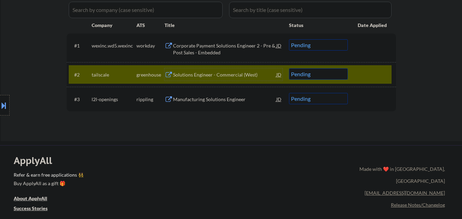
click at [312, 77] on select "Choose an option... Pending Applied Excluded (Questions) Excluded (Expired) Exc…" at bounding box center [318, 73] width 59 height 11
click at [289, 68] on select "Choose an option... Pending Applied Excluded (Questions) Excluded (Expired) Exc…" at bounding box center [318, 73] width 59 height 11
click at [363, 78] on div at bounding box center [373, 74] width 30 height 12
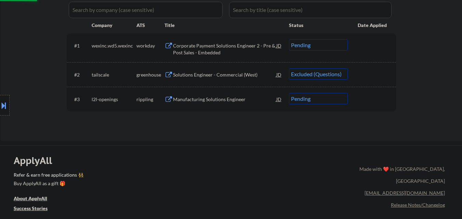
click at [230, 102] on div "Manufacturing Solutions Engineer" at bounding box center [224, 99] width 103 height 7
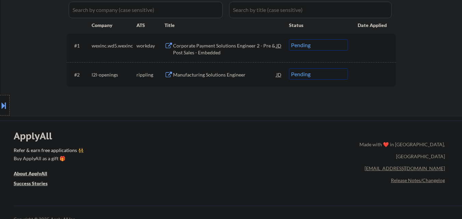
drag, startPoint x: 320, startPoint y: 76, endPoint x: 321, endPoint y: 79, distance: 3.8
click at [321, 76] on select "Choose an option... Pending Applied Excluded (Questions) Excluded (Expired) Exc…" at bounding box center [318, 73] width 59 height 11
select select ""applied""
click at [289, 68] on select "Choose an option... Pending Applied Excluded (Questions) Excluded (Expired) Exc…" at bounding box center [318, 73] width 59 height 11
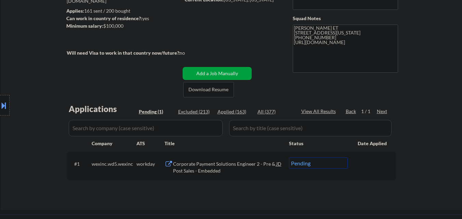
scroll to position [137, 0]
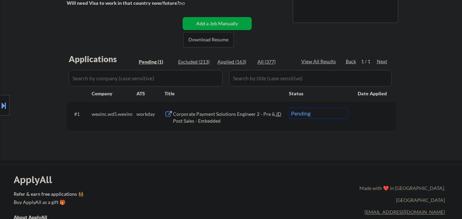
click at [234, 120] on div "Corporate Payment Solutions Engineer 2 - Pre & Post Sales - Embedded" at bounding box center [224, 117] width 103 height 13
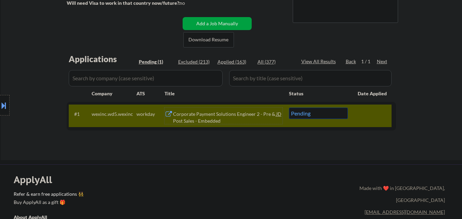
click at [223, 117] on div "Corporate Payment Solutions Engineer 2 - Pre & Post Sales - Embedded" at bounding box center [224, 117] width 103 height 13
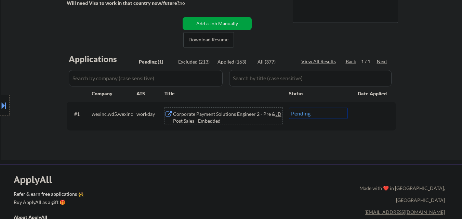
drag, startPoint x: 308, startPoint y: 114, endPoint x: 309, endPoint y: 119, distance: 4.6
click at [308, 115] on select "Choose an option... Pending Applied Excluded (Questions) Excluded (Expired) Exc…" at bounding box center [318, 113] width 59 height 11
select select ""applied""
click at [289, 108] on select "Choose an option... Pending Applied Excluded (Questions) Excluded (Expired) Exc…" at bounding box center [318, 113] width 59 height 11
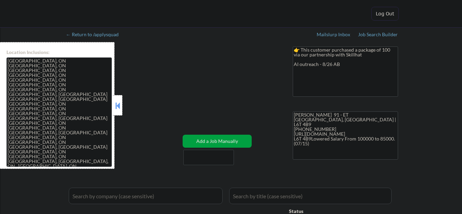
select select ""pending""
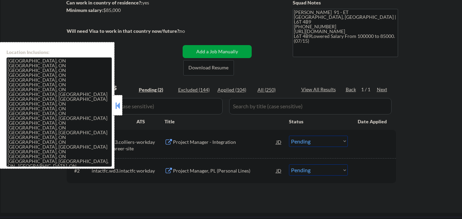
click at [120, 106] on button at bounding box center [118, 105] width 8 height 10
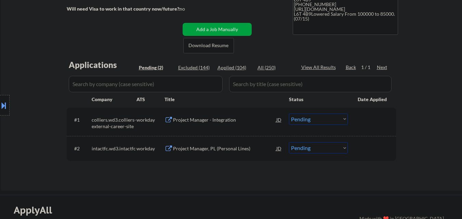
scroll to position [137, 0]
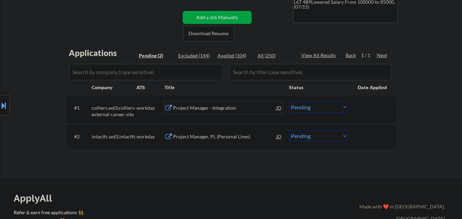
click at [229, 111] on div "Project Manager - Integration" at bounding box center [224, 108] width 103 height 7
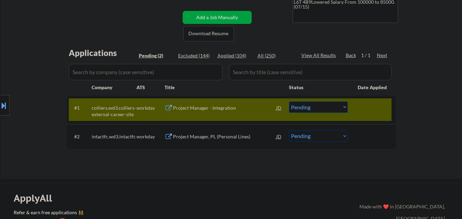
click at [217, 130] on div "Project Manager, PL (Personal Lines)" at bounding box center [224, 136] width 103 height 12
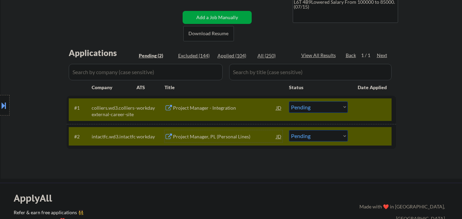
click at [326, 106] on select "Choose an option... Pending Applied Excluded (Questions) Excluded (Expired) Exc…" at bounding box center [318, 107] width 59 height 11
click at [289, 102] on select "Choose an option... Pending Applied Excluded (Questions) Excluded (Expired) Exc…" at bounding box center [318, 107] width 59 height 11
click at [372, 112] on div at bounding box center [373, 108] width 30 height 12
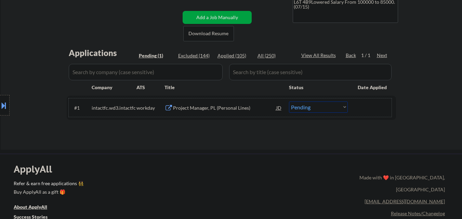
click at [202, 108] on div "Project Manager, PL (Personal Lines)" at bounding box center [224, 108] width 103 height 7
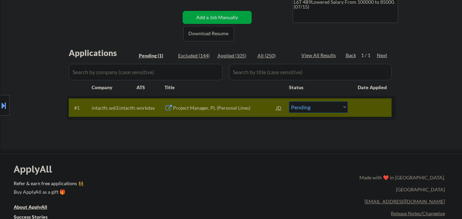
click at [218, 107] on div "Project Manager, PL (Personal Lines)" at bounding box center [224, 108] width 103 height 7
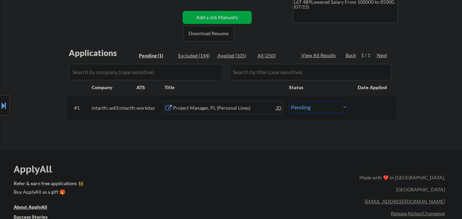
click at [314, 106] on select "Choose an option... Pending Applied Excluded (Questions) Excluded (Expired) Exc…" at bounding box center [318, 107] width 59 height 11
select select ""applied""
click at [289, 102] on select "Choose an option... Pending Applied Excluded (Questions) Excluded (Expired) Exc…" at bounding box center [318, 107] width 59 height 11
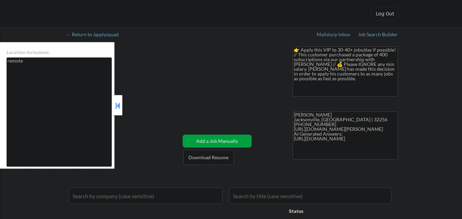
select select ""pending""
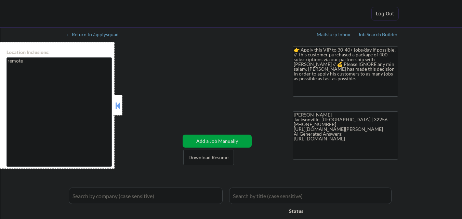
select select ""pending""
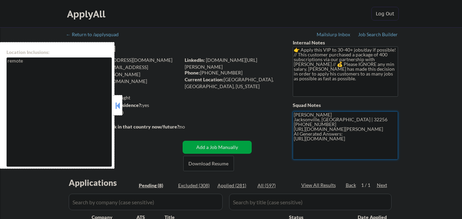
click at [365, 132] on textarea "[PERSON_NAME] Jacksonville, [GEOGRAPHIC_DATA] | 32256 [PHONE_NUMBER] [URL][DOMA…" at bounding box center [345, 135] width 105 height 48
click at [118, 99] on div at bounding box center [118, 105] width 10 height 21
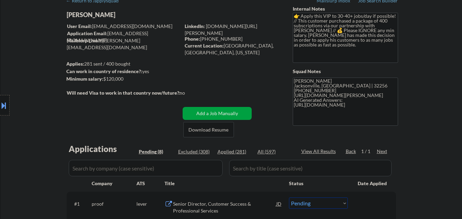
scroll to position [137, 0]
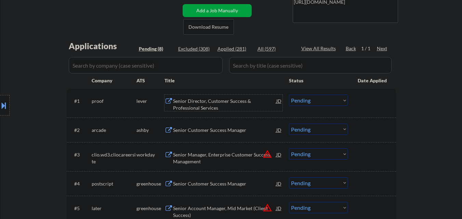
click at [234, 103] on div "Senior Director, Customer Success & Professional Services" at bounding box center [224, 104] width 103 height 13
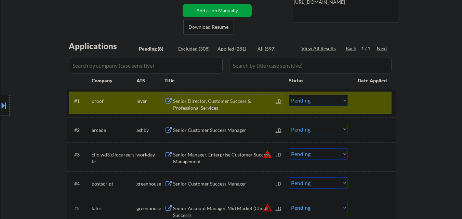
click at [195, 104] on div "Senior Director, Customer Success & Professional Services" at bounding box center [224, 104] width 103 height 13
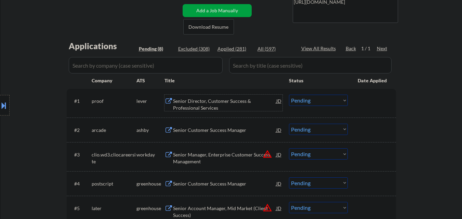
click at [322, 103] on select "Choose an option... Pending Applied Excluded (Questions) Excluded (Expired) Exc…" at bounding box center [318, 100] width 59 height 11
click at [289, 95] on select "Choose an option... Pending Applied Excluded (Questions) Excluded (Expired) Exc…" at bounding box center [318, 100] width 59 height 11
click at [228, 130] on div "Senior Customer Success Manager" at bounding box center [224, 130] width 103 height 7
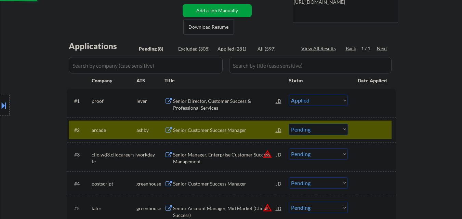
select select ""pending""
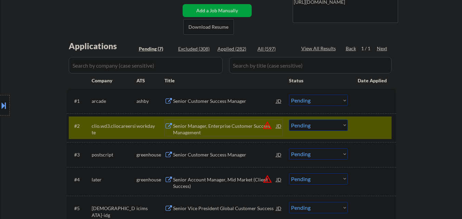
click at [0, 106] on button at bounding box center [4, 105] width 8 height 11
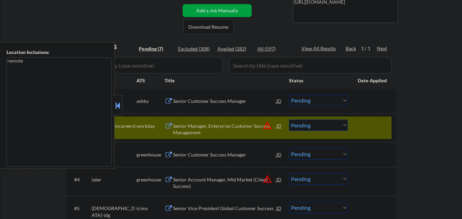
drag, startPoint x: 114, startPoint y: 107, endPoint x: 214, endPoint y: 51, distance: 114.8
click at [115, 107] on button at bounding box center [118, 105] width 8 height 10
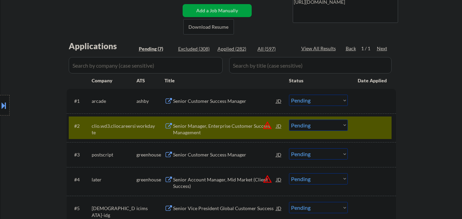
click at [334, 126] on select "Choose an option... Pending Applied Excluded (Questions) Excluded (Expired) Exc…" at bounding box center [318, 125] width 59 height 11
click at [289, 120] on select "Choose an option... Pending Applied Excluded (Questions) Excluded (Expired) Exc…" at bounding box center [318, 125] width 59 height 11
click at [372, 135] on div "#2 clio.wd3.cliocareersite workday Senior Manager, Enterprise Customer Success …" at bounding box center [230, 128] width 323 height 23
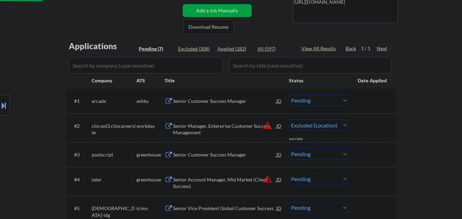
select select ""pending""
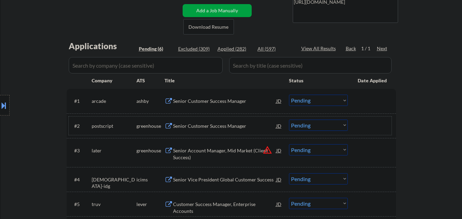
click at [219, 130] on div "Senior Customer Success Manager" at bounding box center [224, 126] width 103 height 12
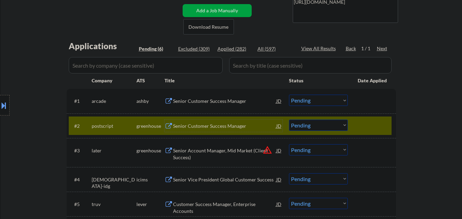
click at [366, 125] on div at bounding box center [373, 126] width 30 height 12
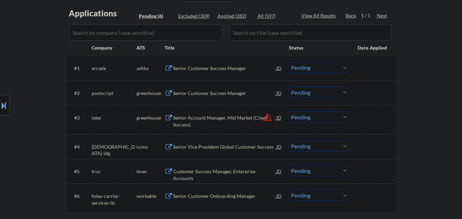
scroll to position [171, 0]
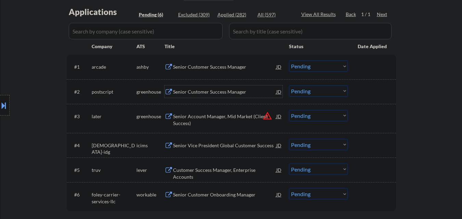
click at [217, 86] on div "Senior Customer Success Manager" at bounding box center [224, 91] width 103 height 12
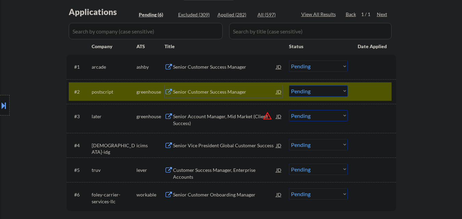
click at [330, 68] on select "Choose an option... Pending Applied Excluded (Questions) Excluded (Expired) Exc…" at bounding box center [318, 66] width 59 height 11
click at [317, 71] on select "Choose an option... Pending Applied Excluded (Questions) Excluded (Expired) Exc…" at bounding box center [318, 66] width 59 height 11
click at [289, 61] on select "Choose an option... Pending Applied Excluded (Questions) Excluded (Expired) Exc…" at bounding box center [318, 66] width 59 height 11
click at [378, 92] on div at bounding box center [373, 91] width 30 height 12
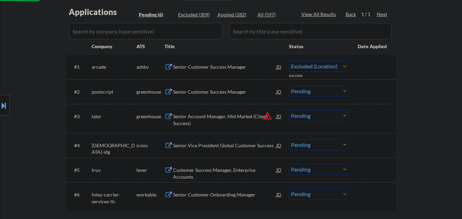
select select ""pending""
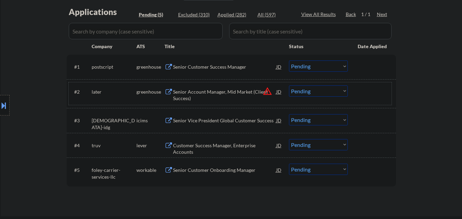
click at [267, 91] on button "warning_amber" at bounding box center [268, 91] width 10 height 10
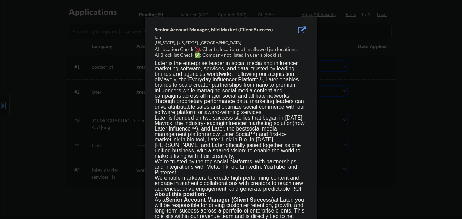
click at [329, 94] on div at bounding box center [231, 109] width 462 height 219
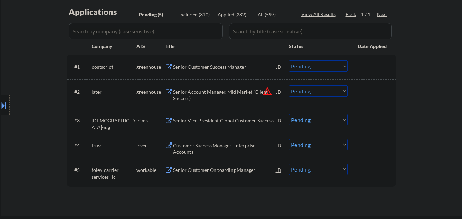
click at [325, 93] on select "Choose an option... Pending Applied Excluded (Questions) Excluded (Expired) Exc…" at bounding box center [318, 90] width 59 height 11
click at [289, 85] on select "Choose an option... Pending Applied Excluded (Questions) Excluded (Expired) Exc…" at bounding box center [318, 90] width 59 height 11
select select ""pending""
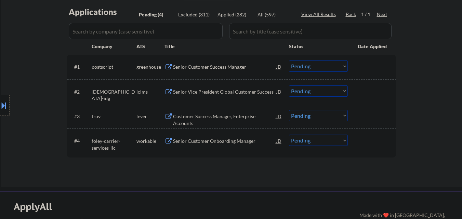
click at [327, 68] on select "Choose an option... Pending Applied Excluded (Questions) Excluded (Expired) Exc…" at bounding box center [318, 66] width 59 height 11
click at [289, 61] on select "Choose an option... Pending Applied Excluded (Questions) Excluded (Expired) Exc…" at bounding box center [318, 66] width 59 height 11
select select ""pending""
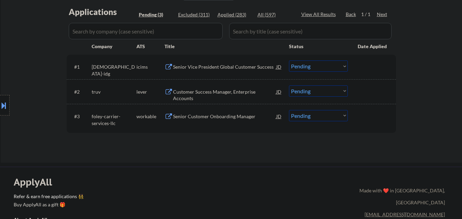
click at [222, 92] on div "Customer Success Manager, Enterprise Accounts" at bounding box center [224, 95] width 103 height 13
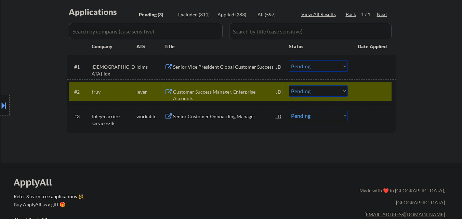
click at [325, 93] on select "Choose an option... Pending Applied Excluded (Questions) Excluded (Expired) Exc…" at bounding box center [318, 90] width 59 height 11
click at [289, 85] on select "Choose an option... Pending Applied Excluded (Questions) Excluded (Expired) Exc…" at bounding box center [318, 90] width 59 height 11
click at [381, 89] on div at bounding box center [373, 91] width 30 height 12
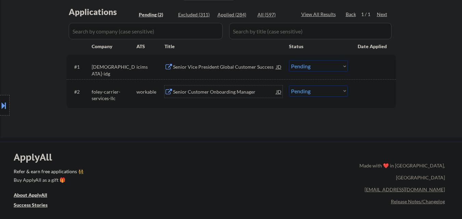
click at [220, 93] on div "Senior Customer Onboarding Manager" at bounding box center [224, 92] width 103 height 7
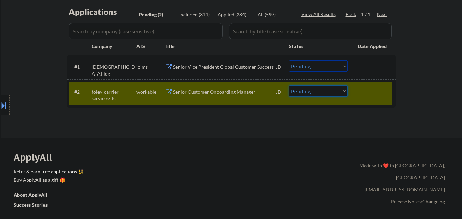
click at [326, 93] on select "Choose an option... Pending Applied Excluded (Questions) Excluded (Expired) Exc…" at bounding box center [318, 90] width 59 height 11
click at [324, 92] on select "Choose an option... Pending Applied Excluded (Questions) Excluded (Expired) Exc…" at bounding box center [318, 90] width 59 height 11
select select ""applied""
click at [289, 85] on select "Choose an option... Pending Applied Excluded (Questions) Excluded (Expired) Exc…" at bounding box center [318, 90] width 59 height 11
click at [364, 102] on div "#2 foley-carrier-services-llc workable Senior Customer Onboarding Manager JD wa…" at bounding box center [230, 93] width 323 height 23
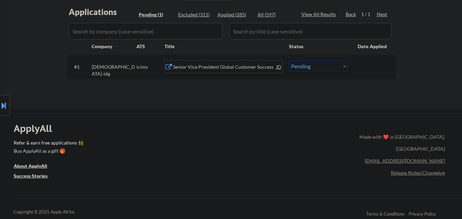
click at [236, 70] on div "Senior Vice President Global Customer Success" at bounding box center [224, 67] width 103 height 7
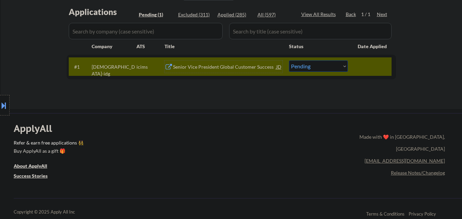
click at [337, 70] on select "Choose an option... Pending Applied Excluded (Questions) Excluded (Expired) Exc…" at bounding box center [318, 66] width 59 height 11
select select ""excluded__bad_match_""
click at [289, 61] on select "Choose an option... Pending Applied Excluded (Questions) Excluded (Expired) Exc…" at bounding box center [318, 66] width 59 height 11
click at [378, 68] on div at bounding box center [373, 67] width 30 height 12
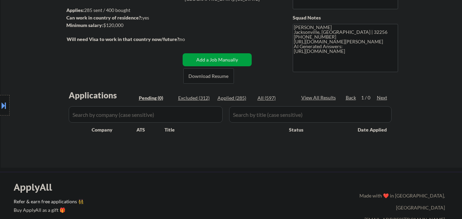
scroll to position [68, 0]
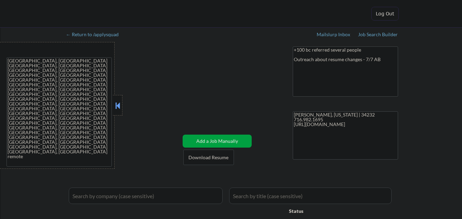
select select ""applied""
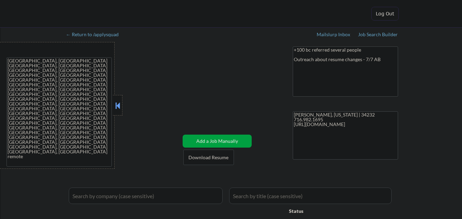
select select ""applied""
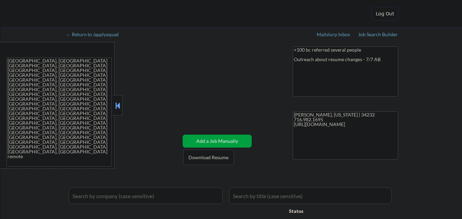
select select ""applied""
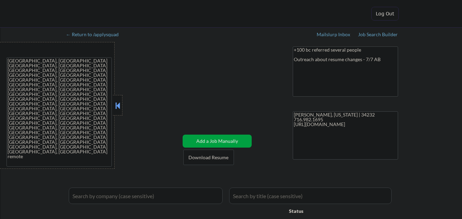
select select ""applied""
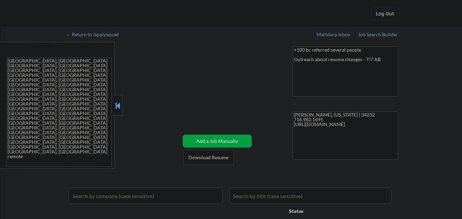
select select ""applied""
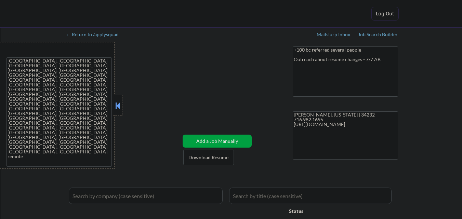
select select ""applied""
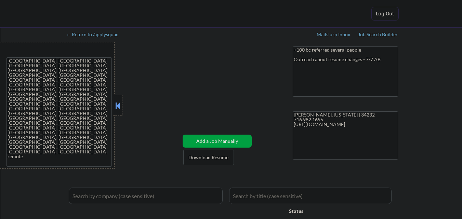
select select ""applied""
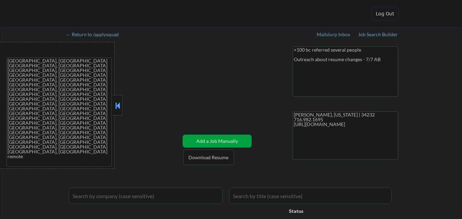
select select ""applied""
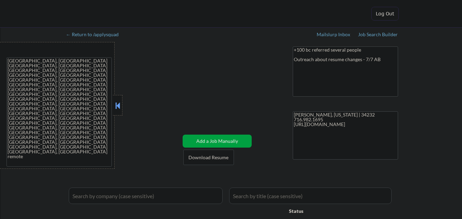
select select ""applied""
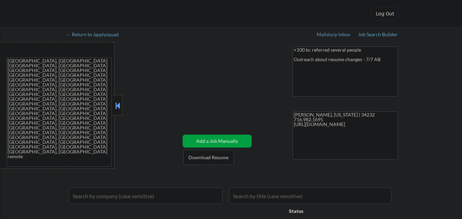
select select ""applied""
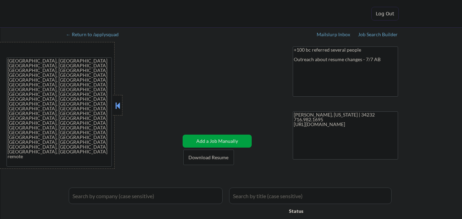
select select ""applied""
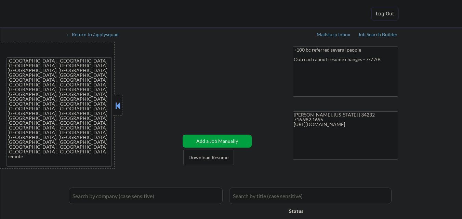
select select ""applied""
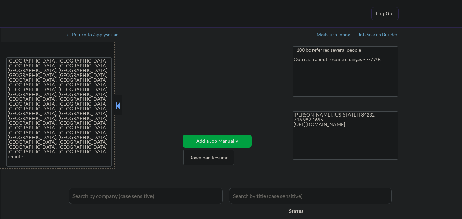
select select ""applied""
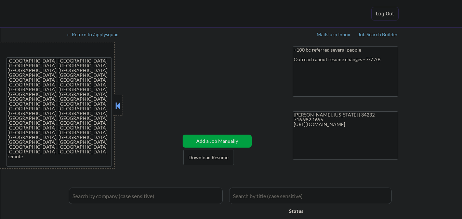
select select ""applied""
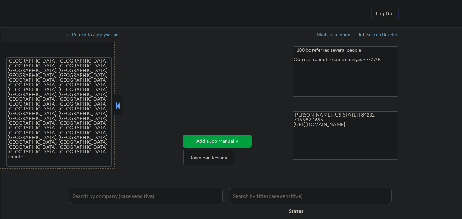
select select ""applied""
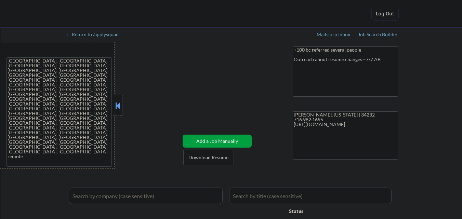
select select ""applied""
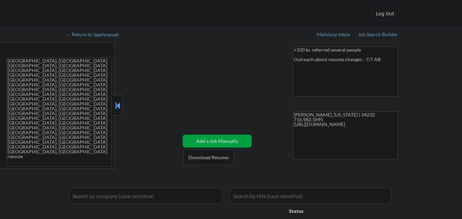
select select ""applied""
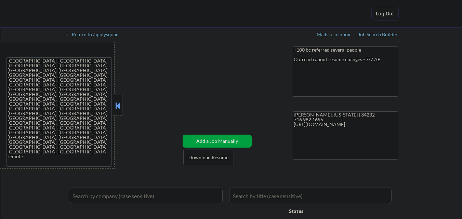
select select ""applied""
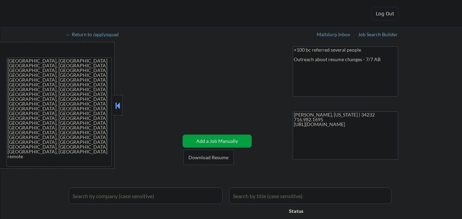
select select ""applied""
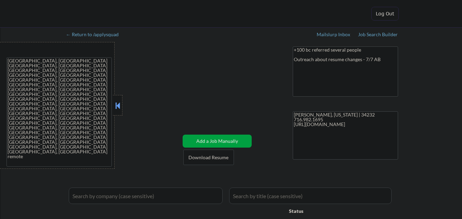
select select ""applied""
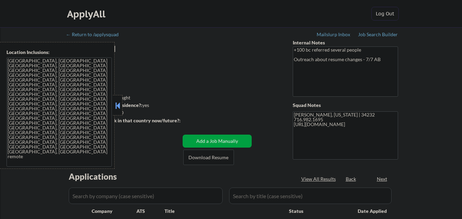
select select ""pending""
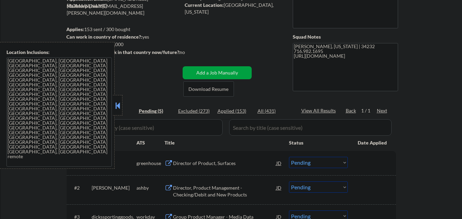
click at [118, 104] on button at bounding box center [118, 105] width 8 height 10
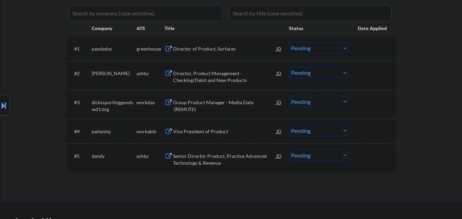
scroll to position [171, 0]
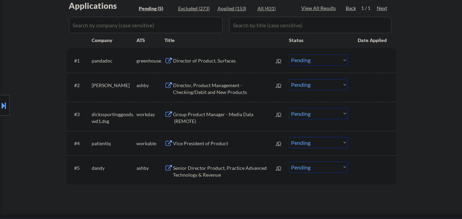
click at [209, 60] on div "Director of Product, Surfaces" at bounding box center [224, 60] width 103 height 7
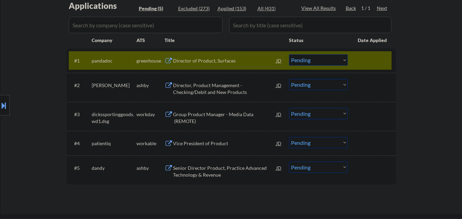
click at [331, 62] on select "Choose an option... Pending Applied Excluded (Questions) Excluded (Expired) Exc…" at bounding box center [318, 59] width 59 height 11
click at [289, 54] on select "Choose an option... Pending Applied Excluded (Questions) Excluded (Expired) Exc…" at bounding box center [318, 59] width 59 height 11
click at [368, 62] on div at bounding box center [373, 60] width 30 height 12
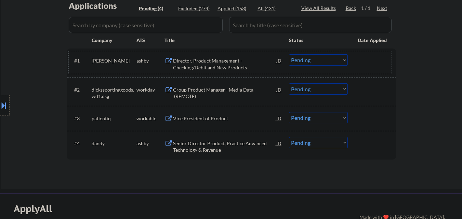
click at [224, 66] on div "Director, Product Management - Checking/Debit and New Products" at bounding box center [224, 63] width 103 height 13
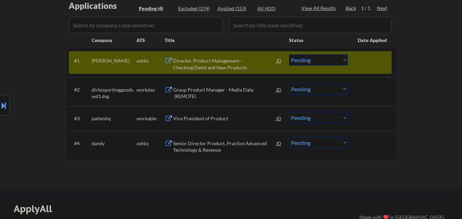
click at [212, 65] on div "Director, Product Management - Checking/Debit and New Products" at bounding box center [224, 63] width 103 height 13
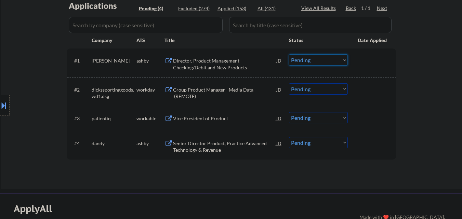
drag, startPoint x: 306, startPoint y: 57, endPoint x: 307, endPoint y: 65, distance: 7.6
click at [307, 58] on select "Choose an option... Pending Applied Excluded (Questions) Excluded (Expired) Exc…" at bounding box center [318, 59] width 59 height 11
click at [289, 54] on select "Choose an option... Pending Applied Excluded (Questions) Excluded (Expired) Exc…" at bounding box center [318, 59] width 59 height 11
click at [219, 121] on div "Vice President of Product" at bounding box center [224, 118] width 103 height 7
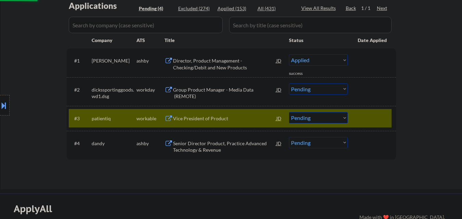
select select ""pending""
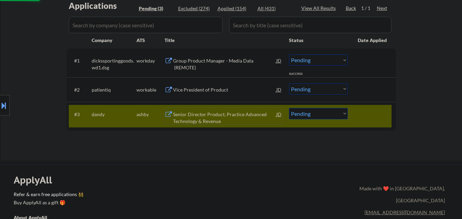
click at [374, 107] on div "#3 dandy ashby Senior Director Product, Practice Advanced Technology & Revenue …" at bounding box center [230, 116] width 323 height 23
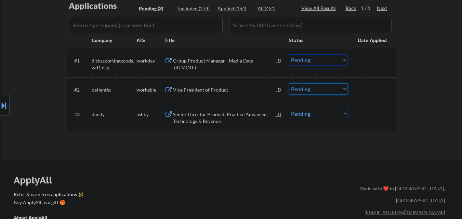
click at [321, 88] on select "Choose an option... Pending Applied Excluded (Questions) Excluded (Expired) Exc…" at bounding box center [318, 88] width 59 height 11
click at [289, 83] on select "Choose an option... Pending Applied Excluded (Questions) Excluded (Expired) Exc…" at bounding box center [318, 88] width 59 height 11
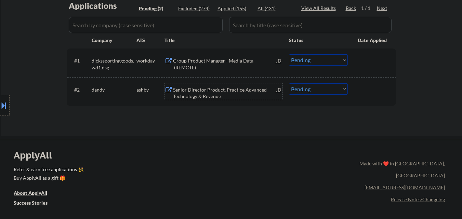
click at [237, 89] on div "Senior Director Product, Practice Advanced Technology & Revenue" at bounding box center [224, 92] width 103 height 13
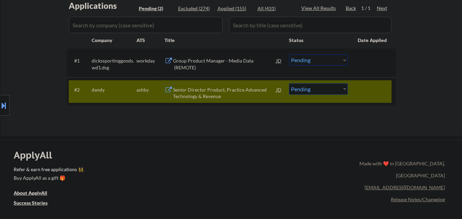
click at [330, 93] on select "Choose an option... Pending Applied Excluded (Questions) Excluded (Expired) Exc…" at bounding box center [318, 88] width 59 height 11
select select ""applied""
click at [289, 83] on select "Choose an option... Pending Applied Excluded (Questions) Excluded (Expired) Exc…" at bounding box center [318, 88] width 59 height 11
click at [376, 88] on div at bounding box center [373, 89] width 30 height 12
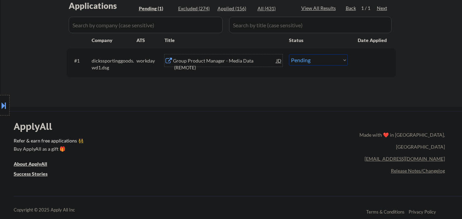
click at [238, 62] on div "Group Product Manager - Media Data (REMOTE)" at bounding box center [224, 63] width 103 height 13
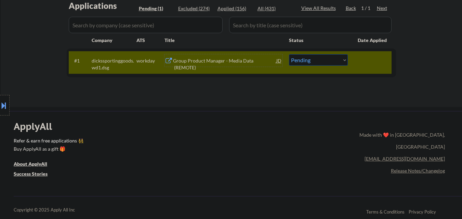
drag, startPoint x: 322, startPoint y: 69, endPoint x: 324, endPoint y: 63, distance: 6.7
click at [322, 69] on div "#1 dickssportinggoods.wd1.dsg workday Group Product Manager - Media Data (REMOT…" at bounding box center [230, 62] width 323 height 23
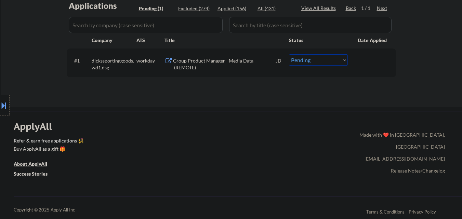
click at [326, 61] on select "Choose an option... Pending Applied Excluded (Questions) Excluded (Expired) Exc…" at bounding box center [318, 59] width 59 height 11
select select ""excluded__salary_""
click at [289, 54] on select "Choose an option... Pending Applied Excluded (Questions) Excluded (Expired) Exc…" at bounding box center [318, 59] width 59 height 11
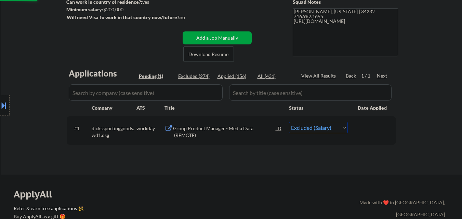
scroll to position [103, 0]
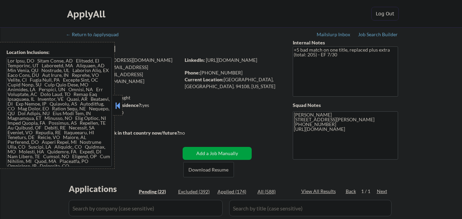
select select ""pending""
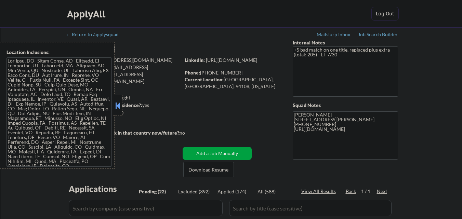
select select ""pending""
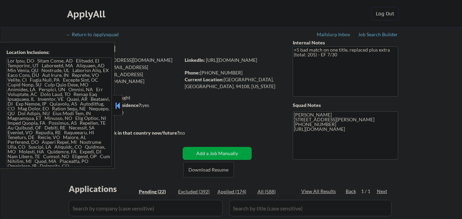
select select ""pending""
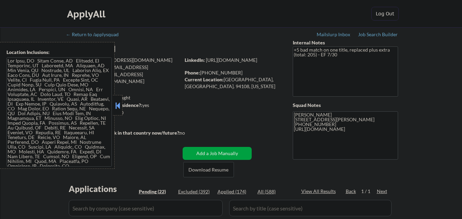
select select ""pending""
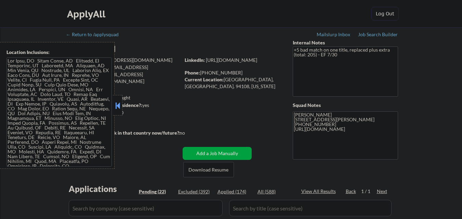
select select ""pending""
drag, startPoint x: 116, startPoint y: 98, endPoint x: 132, endPoint y: 102, distance: 16.2
click at [116, 99] on div at bounding box center [118, 105] width 10 height 21
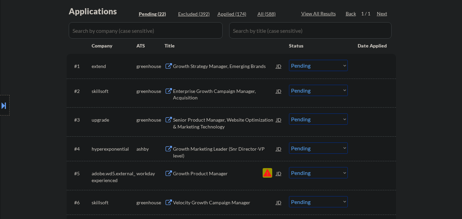
scroll to position [239, 0]
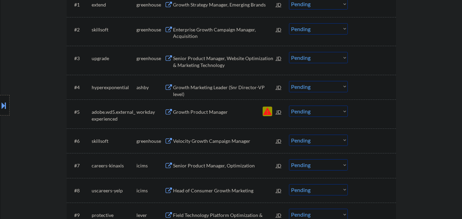
click at [330, 111] on select "Choose an option... Pending Applied Excluded (Questions) Excluded (Expired) Exc…" at bounding box center [318, 111] width 59 height 11
click at [289, 106] on select "Choose an option... Pending Applied Excluded (Questions) Excluded (Expired) Exc…" at bounding box center [318, 111] width 59 height 11
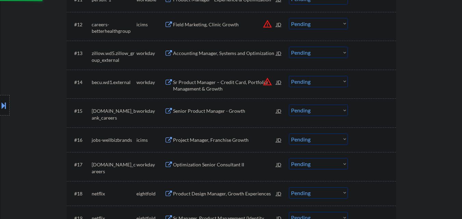
select select ""pending""
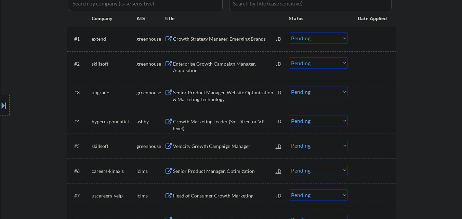
scroll to position [137, 0]
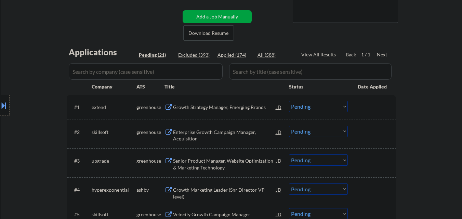
click at [217, 109] on div "Growth Strategy Manager, Emerging Brands" at bounding box center [224, 107] width 103 height 7
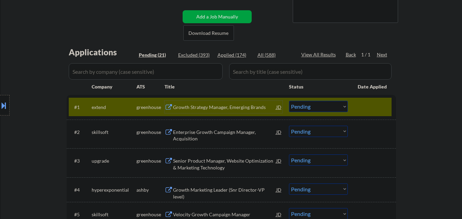
click at [329, 110] on select "Choose an option... Pending Applied Excluded (Questions) Excluded (Expired) Exc…" at bounding box center [318, 106] width 59 height 11
click at [289, 101] on select "Choose an option... Pending Applied Excluded (Questions) Excluded (Expired) Exc…" at bounding box center [318, 106] width 59 height 11
click at [369, 107] on div at bounding box center [373, 107] width 30 height 12
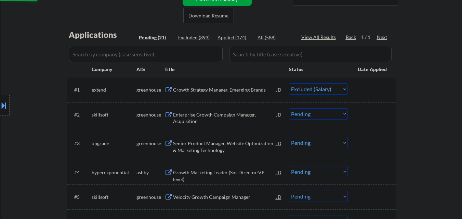
scroll to position [171, 0]
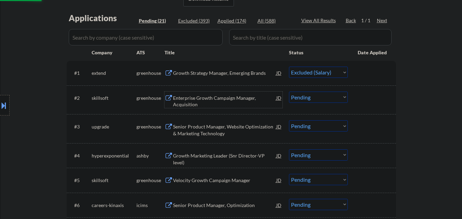
click at [221, 98] on div "Enterprise Growth Campaign Manager, Acquisition" at bounding box center [224, 101] width 103 height 13
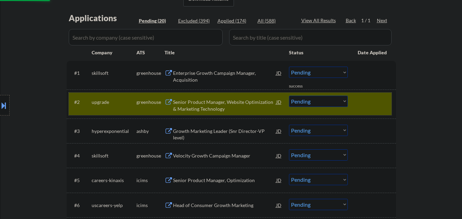
drag, startPoint x: 378, startPoint y: 92, endPoint x: 381, endPoint y: 96, distance: 4.8
click at [379, 93] on div "#2 upgrade greenhouse Senior Product Manager, Website Optimization & Marketing …" at bounding box center [230, 104] width 323 height 23
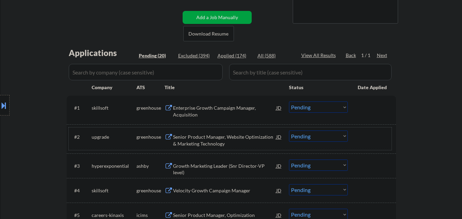
scroll to position [137, 0]
click at [329, 111] on select "Choose an option... Pending Applied Excluded (Questions) Excluded (Expired) Exc…" at bounding box center [318, 106] width 59 height 11
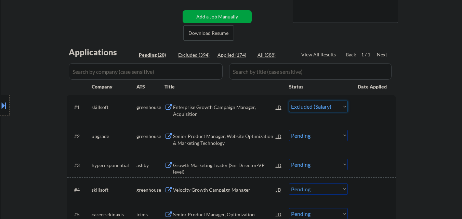
click at [289, 101] on select "Choose an option... Pending Applied Excluded (Questions) Excluded (Expired) Exc…" at bounding box center [318, 106] width 59 height 11
click at [228, 137] on div "Senior Product Manager, Website Optimization & Marketing Technology" at bounding box center [224, 139] width 103 height 13
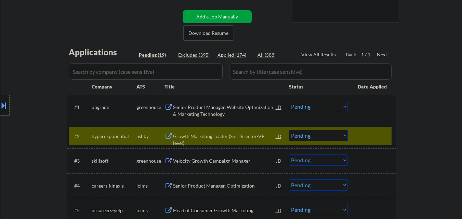
drag, startPoint x: 0, startPoint y: 99, endPoint x: 3, endPoint y: 104, distance: 6.2
click at [0, 101] on div at bounding box center [5, 105] width 10 height 21
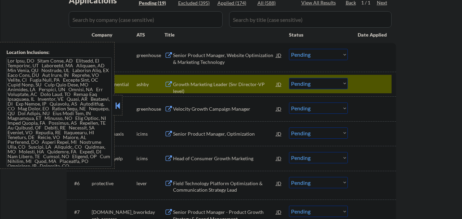
scroll to position [273, 0]
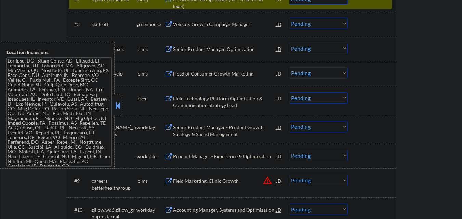
drag, startPoint x: 117, startPoint y: 104, endPoint x: 196, endPoint y: 26, distance: 110.5
click at [118, 104] on button at bounding box center [118, 105] width 8 height 10
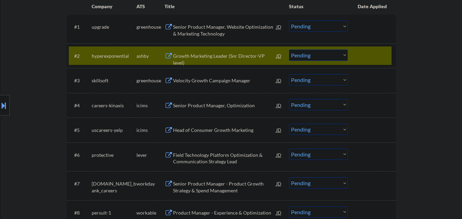
scroll to position [205, 0]
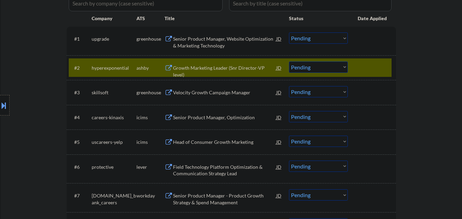
click at [361, 73] on div at bounding box center [373, 68] width 30 height 12
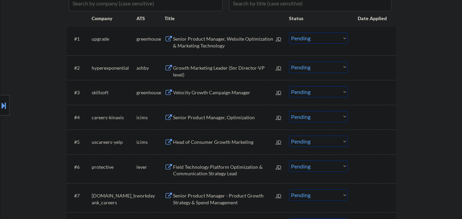
click at [306, 31] on div "#1 upgrade greenhouse Senior Product Manager, Website Optimization & Marketing …" at bounding box center [231, 41] width 329 height 29
click at [307, 41] on select "Choose an option... Pending Applied Excluded (Questions) Excluded (Expired) Exc…" at bounding box center [318, 37] width 59 height 11
click at [289, 32] on select "Choose an option... Pending Applied Excluded (Questions) Excluded (Expired) Exc…" at bounding box center [318, 37] width 59 height 11
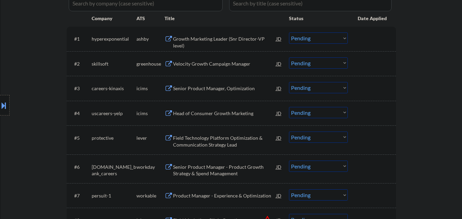
click at [227, 41] on div "Growth Marketing Leader (Snr Director-VP level)" at bounding box center [224, 42] width 103 height 13
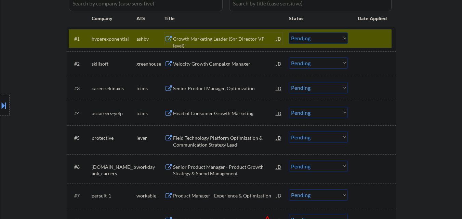
click at [0, 105] on button at bounding box center [4, 105] width 8 height 11
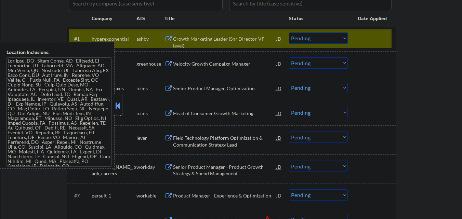
drag, startPoint x: 118, startPoint y: 105, endPoint x: 229, endPoint y: 64, distance: 118.9
click at [118, 105] on button at bounding box center [118, 105] width 8 height 10
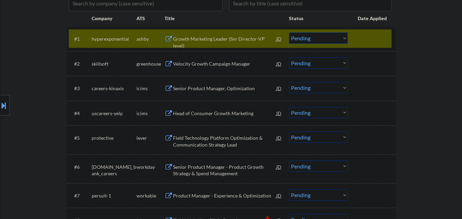
click at [279, 37] on div "JD" at bounding box center [279, 38] width 7 height 12
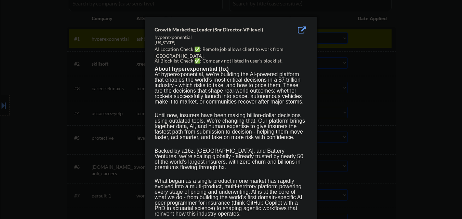
click at [388, 73] on div at bounding box center [231, 109] width 462 height 219
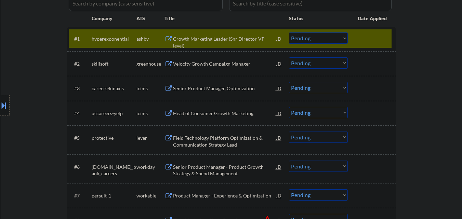
click at [343, 39] on select "Choose an option... Pending Applied Excluded (Questions) Excluded (Expired) Exc…" at bounding box center [318, 37] width 59 height 11
click at [289, 32] on select "Choose an option... Pending Applied Excluded (Questions) Excluded (Expired) Exc…" at bounding box center [318, 37] width 59 height 11
click at [370, 38] on div at bounding box center [373, 38] width 30 height 12
click at [242, 62] on div "Velocity Growth Campaign Manager" at bounding box center [224, 64] width 103 height 7
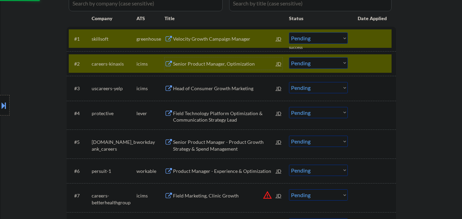
click at [378, 55] on div "#2 careers-kinaxis icims Senior Product Manager, Optimization JD Choose an opti…" at bounding box center [230, 63] width 323 height 18
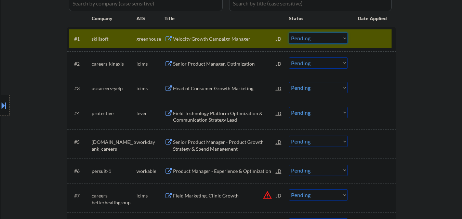
click at [326, 36] on select "Choose an option... Pending Applied Excluded (Questions) Excluded (Expired) Exc…" at bounding box center [318, 37] width 59 height 11
click at [289, 32] on select "Choose an option... Pending Applied Excluded (Questions) Excluded (Expired) Exc…" at bounding box center [318, 37] width 59 height 11
click at [361, 42] on div at bounding box center [373, 38] width 30 height 12
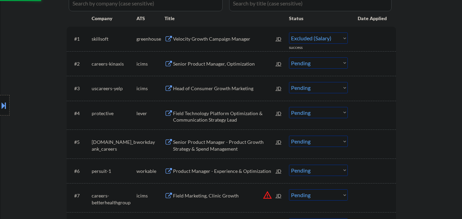
select select ""pending""
click at [236, 112] on div "Field Technology Platform Optimization & Communication Strategy Lead" at bounding box center [224, 116] width 103 height 13
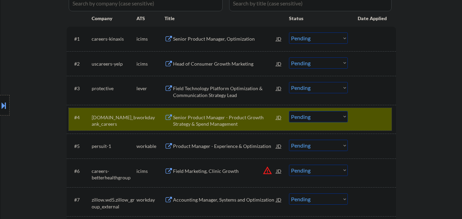
click at [371, 120] on div at bounding box center [373, 117] width 30 height 12
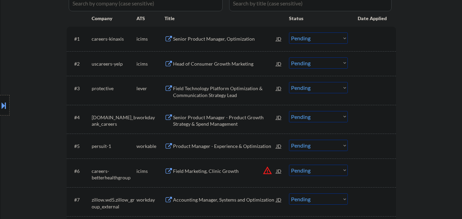
click at [228, 86] on div "Field Technology Platform Optimization & Communication Strategy Lead" at bounding box center [224, 91] width 103 height 13
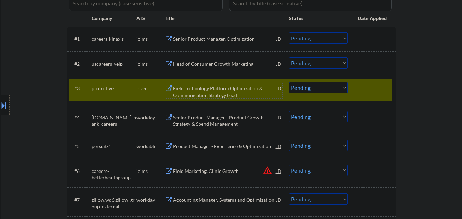
click at [339, 88] on select "Choose an option... Pending Applied Excluded (Questions) Excluded (Expired) Exc…" at bounding box center [318, 87] width 59 height 11
click at [289, 82] on select "Choose an option... Pending Applied Excluded (Questions) Excluded (Expired) Exc…" at bounding box center [318, 87] width 59 height 11
drag, startPoint x: 372, startPoint y: 83, endPoint x: 368, endPoint y: 88, distance: 5.6
click at [372, 84] on div at bounding box center [373, 88] width 30 height 12
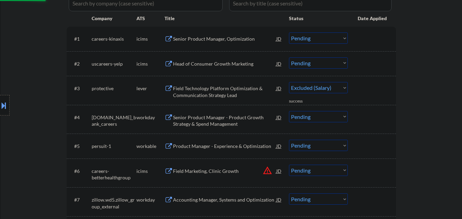
click at [225, 144] on div "Product Manager - Experience & Optimization" at bounding box center [224, 146] width 103 height 7
select select ""pending""
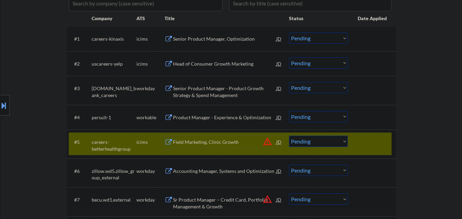
click at [0, 110] on button at bounding box center [4, 105] width 8 height 11
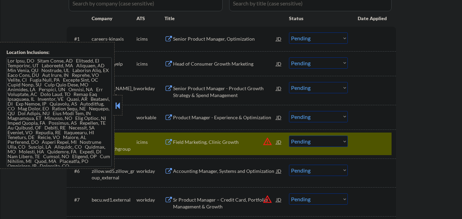
click at [114, 110] on div at bounding box center [118, 105] width 10 height 21
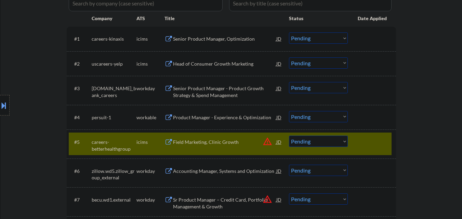
click at [358, 146] on div at bounding box center [373, 142] width 30 height 12
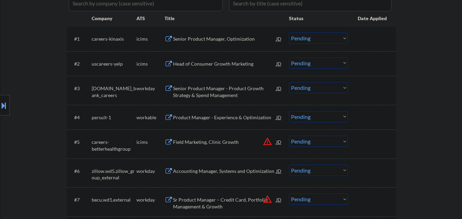
click at [249, 121] on div "Product Manager - Experience & Optimization" at bounding box center [224, 117] width 103 height 7
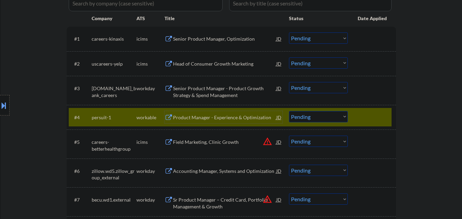
drag, startPoint x: 339, startPoint y: 142, endPoint x: 339, endPoint y: 146, distance: 4.8
click at [339, 142] on select "Choose an option... Pending Applied Excluded (Questions) Excluded (Expired) Exc…" at bounding box center [318, 141] width 59 height 11
click at [289, 136] on select "Choose an option... Pending Applied Excluded (Questions) Excluded (Expired) Exc…" at bounding box center [318, 141] width 59 height 11
click at [327, 143] on select "Choose an option... Pending Applied Excluded (Questions) Excluded (Expired) Exc…" at bounding box center [318, 141] width 59 height 11
select select ""pending""
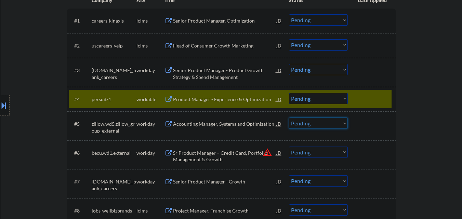
scroll to position [239, 0]
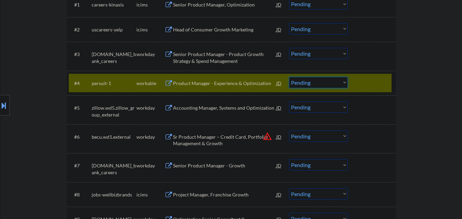
drag, startPoint x: 340, startPoint y: 80, endPoint x: 345, endPoint y: 79, distance: 4.5
click at [345, 79] on select "Choose an option... Pending Applied Excluded (Questions) Excluded (Expired) Exc…" at bounding box center [318, 82] width 59 height 11
click at [317, 84] on select "Choose an option... Pending Applied Excluded (Questions) Excluded (Expired) Exc…" at bounding box center [318, 82] width 59 height 11
click at [289, 77] on select "Choose an option... Pending Applied Excluded (Questions) Excluded (Expired) Exc…" at bounding box center [318, 82] width 59 height 11
click at [366, 80] on div at bounding box center [373, 83] width 30 height 12
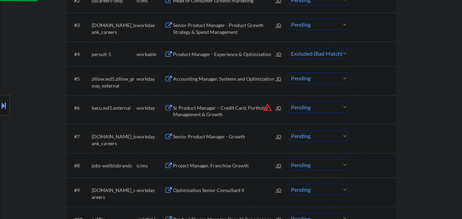
scroll to position [308, 0]
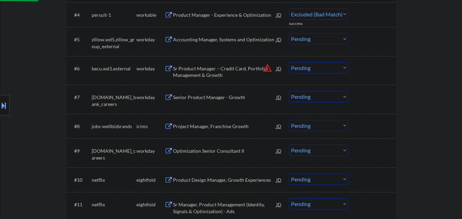
select select ""pending""
click at [268, 69] on div "Sr Product Manager – Credit Card, Portfolio Management & Growth JD warning_amber" at bounding box center [227, 70] width 109 height 16
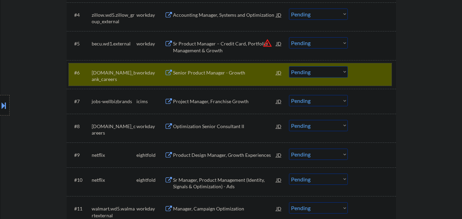
click at [386, 74] on div at bounding box center [373, 72] width 30 height 12
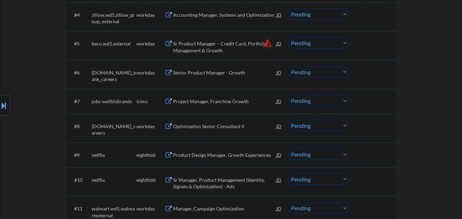
click at [265, 43] on button "warning_amber" at bounding box center [268, 43] width 10 height 10
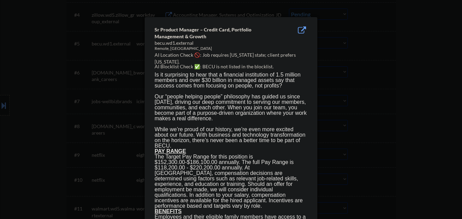
click at [379, 56] on div at bounding box center [231, 109] width 462 height 219
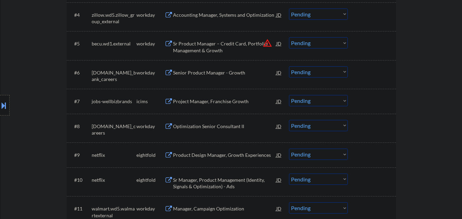
click at [325, 46] on select "Choose an option... Pending Applied Excluded (Questions) Excluded (Expired) Exc…" at bounding box center [318, 42] width 59 height 11
click at [289, 37] on select "Choose an option... Pending Applied Excluded (Questions) Excluded (Expired) Exc…" at bounding box center [318, 42] width 59 height 11
select select ""pending""
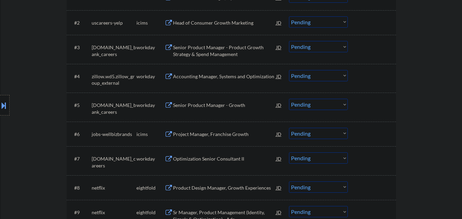
scroll to position [171, 0]
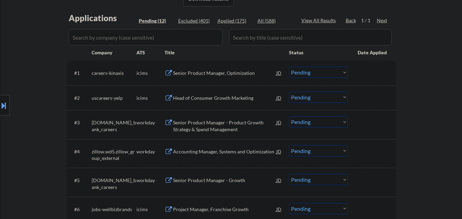
click at [211, 82] on div "#1 careers-kinaxis icims Senior Product Manager, Optimization JD Choose an opti…" at bounding box center [231, 73] width 329 height 24
click at [214, 74] on div "Senior Product Manager, Optimization" at bounding box center [224, 73] width 103 height 7
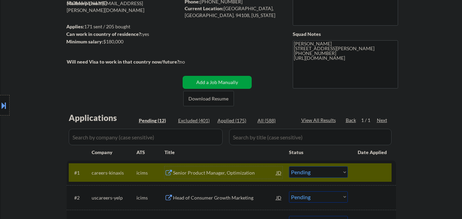
scroll to position [137, 0]
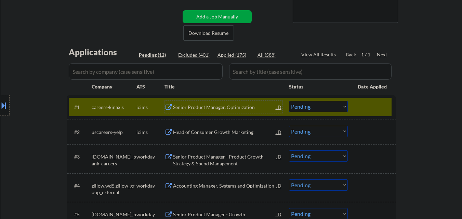
click at [336, 105] on select "Choose an option... Pending Applied Excluded (Questions) Excluded (Expired) Exc…" at bounding box center [318, 106] width 59 height 11
click at [289, 101] on select "Choose an option... Pending Applied Excluded (Questions) Excluded (Expired) Exc…" at bounding box center [318, 106] width 59 height 11
click at [381, 103] on div at bounding box center [373, 107] width 30 height 12
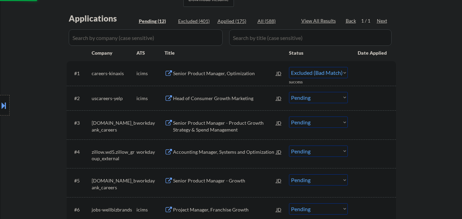
scroll to position [171, 0]
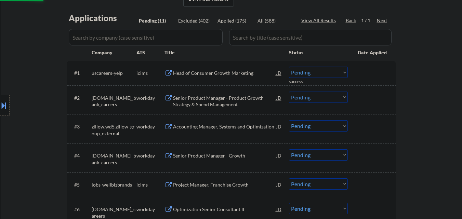
click at [230, 73] on div "Head of Consumer Growth Marketing" at bounding box center [224, 73] width 103 height 7
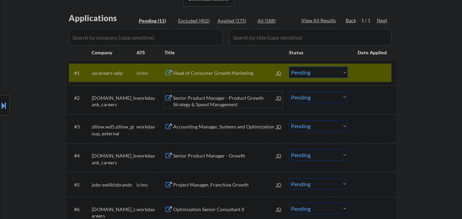
drag, startPoint x: 201, startPoint y: 102, endPoint x: 207, endPoint y: 95, distance: 9.2
click at [201, 102] on div "Senior Product Manager - Product Growth Strategy & Spend Management" at bounding box center [224, 101] width 103 height 13
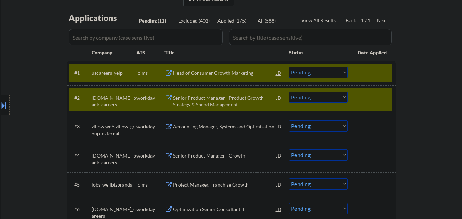
click at [372, 69] on div at bounding box center [373, 73] width 30 height 12
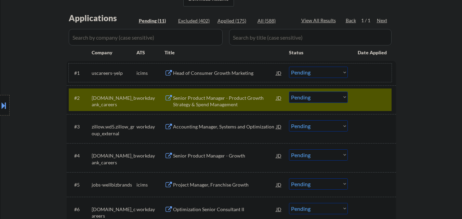
click at [325, 72] on select "Choose an option... Pending Applied Excluded (Questions) Excluded (Expired) Exc…" at bounding box center [318, 72] width 59 height 11
click at [289, 67] on select "Choose an option... Pending Applied Excluded (Questions) Excluded (Expired) Exc…" at bounding box center [318, 72] width 59 height 11
select select ""pending""
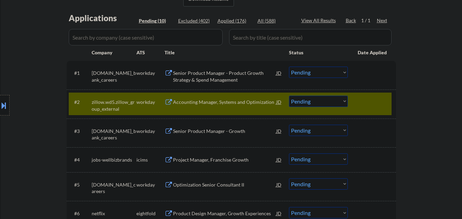
click at [369, 96] on div at bounding box center [373, 102] width 30 height 12
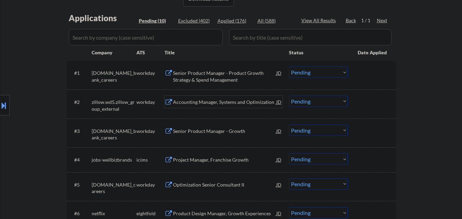
click at [217, 101] on div "Accounting Manager, Systems and Optimization" at bounding box center [224, 102] width 103 height 7
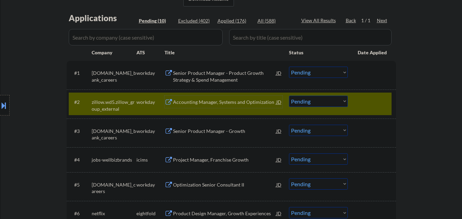
click at [225, 81] on div "Senior Product Manager - Product Growth Strategy & Spend Management" at bounding box center [224, 76] width 103 height 13
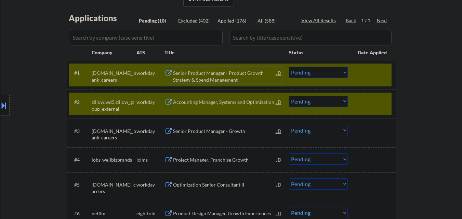
click at [348, 103] on div "#2 zillow.wd5.zillow_group_external workday Accounting Manager, Systems and Opt…" at bounding box center [230, 104] width 323 height 23
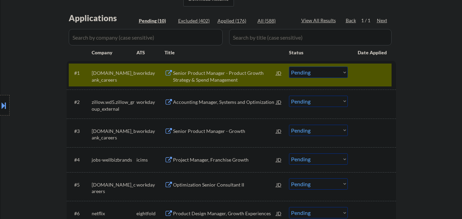
click at [327, 104] on select "Choose an option... Pending Applied Excluded (Questions) Excluded (Expired) Exc…" at bounding box center [318, 101] width 59 height 11
click at [289, 96] on select "Choose an option... Pending Applied Excluded (Questions) Excluded (Expired) Exc…" at bounding box center [318, 101] width 59 height 11
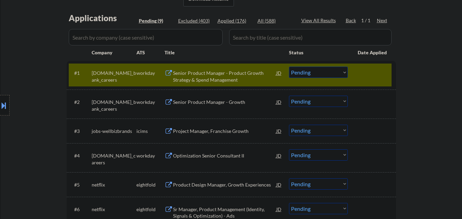
click at [190, 102] on div "Senior Product Manager - Growth" at bounding box center [224, 102] width 103 height 7
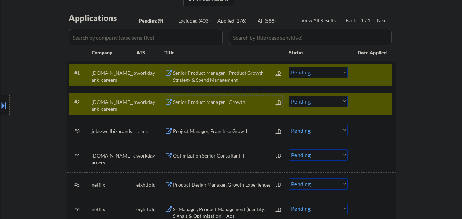
click at [327, 103] on select "Choose an option... Pending Applied Excluded (Questions) Excluded (Expired) Exc…" at bounding box center [318, 101] width 59 height 11
click at [289, 96] on select "Choose an option... Pending Applied Excluded (Questions) Excluded (Expired) Exc…" at bounding box center [318, 101] width 59 height 11
click at [356, 111] on div "#2 usbank.wd1.us_bank_careers workday Senior Product Manager - Growth JD Choose…" at bounding box center [230, 104] width 323 height 23
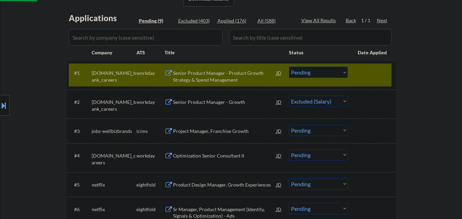
click at [246, 74] on div "Senior Product Manager - Product Growth Strategy & Spend Management" at bounding box center [224, 76] width 103 height 13
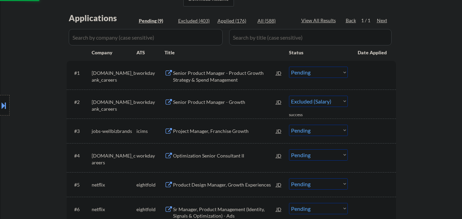
select select ""pending""
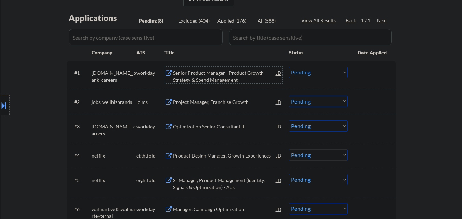
click at [310, 76] on select "Choose an option... Pending Applied Excluded (Questions) Excluded (Expired) Exc…" at bounding box center [318, 72] width 59 height 11
click at [289, 67] on select "Choose an option... Pending Applied Excluded (Questions) Excluded (Expired) Exc…" at bounding box center [318, 72] width 59 height 11
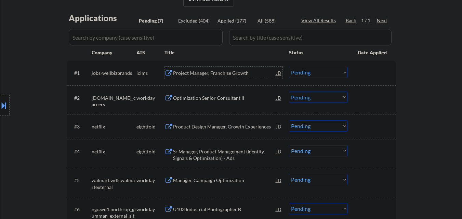
click at [213, 78] on div "Project Manager, Franchise Growth" at bounding box center [224, 73] width 103 height 12
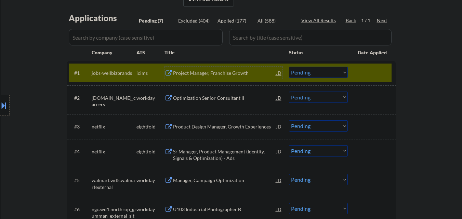
scroll to position [205, 0]
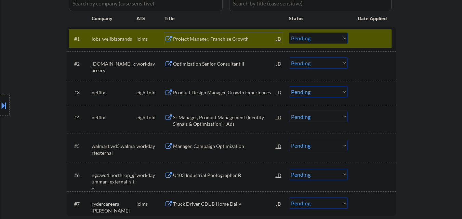
click at [341, 40] on select "Choose an option... Pending Applied Excluded (Questions) Excluded (Expired) Exc…" at bounding box center [318, 37] width 59 height 11
click at [289, 32] on select "Choose an option... Pending Applied Excluded (Questions) Excluded (Expired) Exc…" at bounding box center [318, 37] width 59 height 11
click at [366, 39] on div at bounding box center [373, 38] width 30 height 12
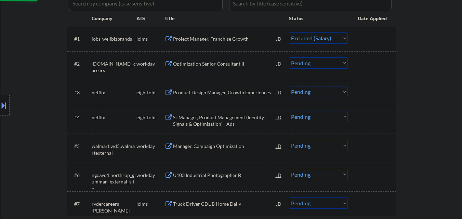
click at [230, 62] on div "Optimization Senior Consultant II" at bounding box center [224, 64] width 103 height 7
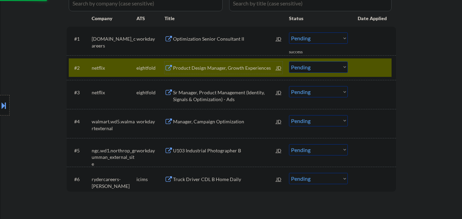
click at [386, 71] on div at bounding box center [373, 68] width 30 height 12
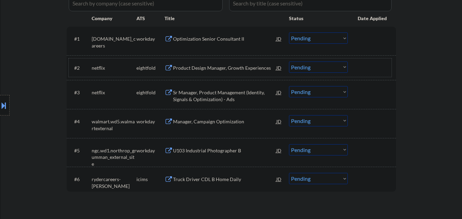
click at [329, 41] on select "Choose an option... Pending Applied Excluded (Questions) Excluded (Expired) Exc…" at bounding box center [318, 37] width 59 height 11
click at [289, 32] on select "Choose an option... Pending Applied Excluded (Questions) Excluded (Expired) Exc…" at bounding box center [318, 37] width 59 height 11
click at [217, 65] on div "Product Design Manager, Growth Experiences" at bounding box center [224, 68] width 103 height 7
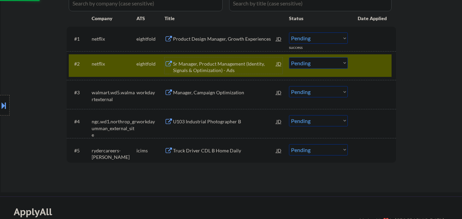
click at [385, 65] on div at bounding box center [373, 63] width 30 height 12
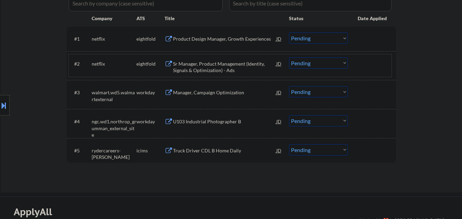
click at [334, 39] on select "Choose an option... Pending Applied Excluded (Questions) Excluded (Expired) Exc…" at bounding box center [318, 37] width 59 height 11
click at [289, 32] on select "Choose an option... Pending Applied Excluded (Questions) Excluded (Expired) Exc…" at bounding box center [318, 37] width 59 height 11
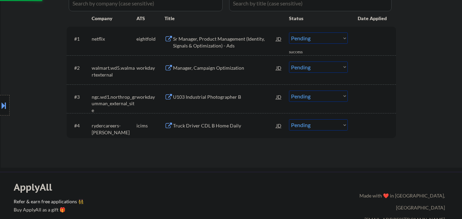
click at [241, 39] on div "Sr Manager, Product Management (Identity, Signals & Optimization) - Ads" at bounding box center [224, 42] width 103 height 13
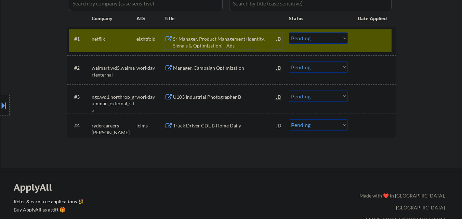
click at [324, 38] on select "Choose an option... Pending Applied Excluded (Questions) Excluded (Expired) Exc…" at bounding box center [318, 37] width 59 height 11
click at [289, 32] on select "Choose an option... Pending Applied Excluded (Questions) Excluded (Expired) Exc…" at bounding box center [318, 37] width 59 height 11
click at [367, 41] on div at bounding box center [373, 38] width 30 height 12
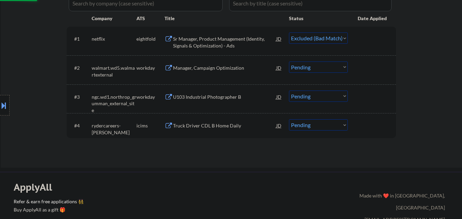
click at [238, 66] on div "Manager, Campaign Optimization" at bounding box center [224, 68] width 103 height 7
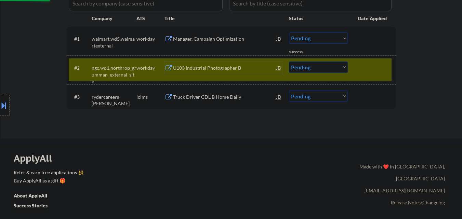
click at [365, 65] on div at bounding box center [373, 68] width 30 height 12
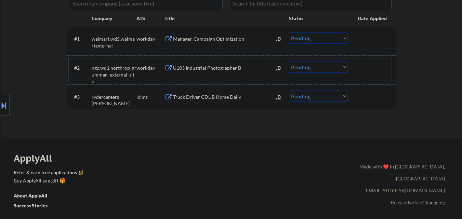
click at [313, 39] on select "Choose an option... Pending Applied Excluded (Questions) Excluded (Expired) Exc…" at bounding box center [318, 37] width 59 height 11
click at [289, 32] on select "Choose an option... Pending Applied Excluded (Questions) Excluded (Expired) Exc…" at bounding box center [318, 37] width 59 height 11
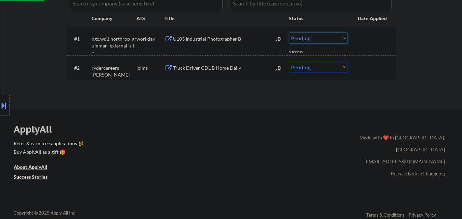
click at [336, 34] on select "Choose an option... Pending Applied Excluded (Questions) Excluded (Expired) Exc…" at bounding box center [318, 37] width 59 height 11
click at [289, 32] on select "Choose an option... Pending Applied Excluded (Questions) Excluded (Expired) Exc…" at bounding box center [318, 37] width 59 height 11
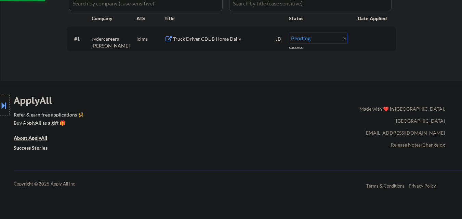
click at [331, 37] on select "Choose an option... Pending Applied Excluded (Questions) Excluded (Expired) Exc…" at bounding box center [318, 37] width 59 height 11
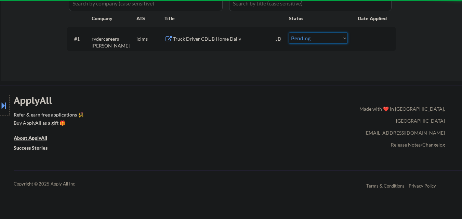
select select ""excluded__bad_match_""
click at [289, 32] on select "Choose an option... Pending Applied Excluded (Questions) Excluded (Expired) Exc…" at bounding box center [318, 37] width 59 height 11
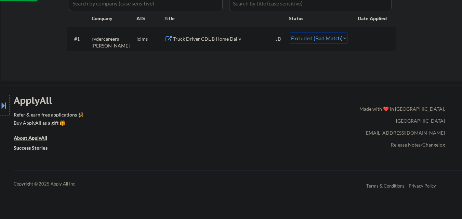
scroll to position [103, 0]
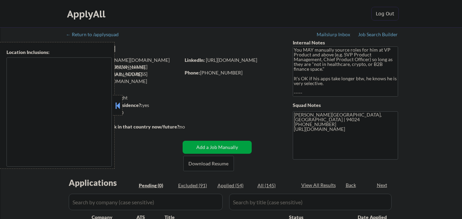
type textarea "[GEOGRAPHIC_DATA], [GEOGRAPHIC_DATA] [GEOGRAPHIC_DATA], [GEOGRAPHIC_DATA] [GEOG…"
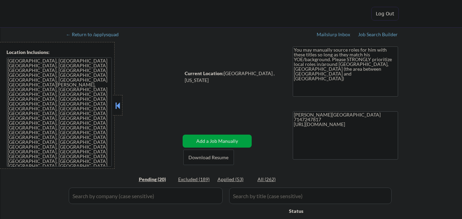
select select ""pending""
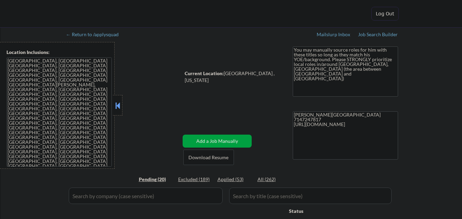
select select ""pending""
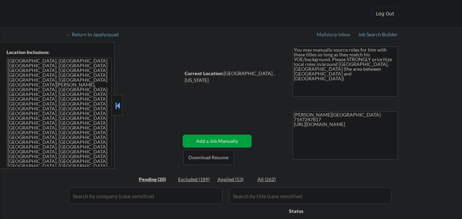
select select ""pending""
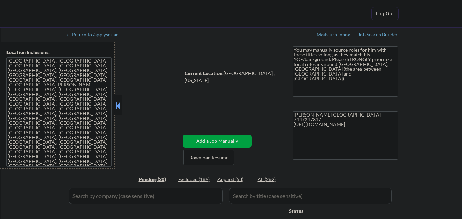
select select ""pending""
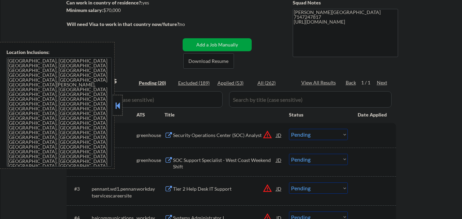
click at [121, 106] on div at bounding box center [118, 105] width 10 height 21
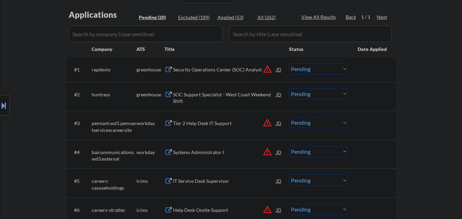
scroll to position [171, 0]
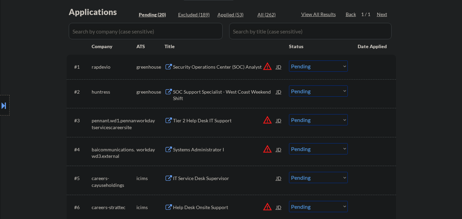
click at [1, 105] on button at bounding box center [4, 105] width 8 height 11
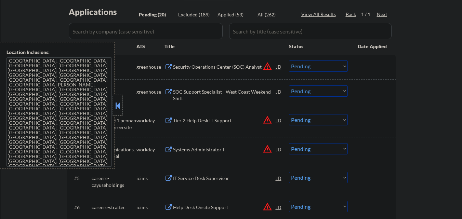
click at [118, 99] on div at bounding box center [118, 105] width 10 height 21
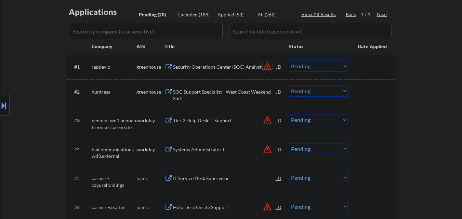
click at [263, 68] on button "warning_amber" at bounding box center [268, 67] width 10 height 10
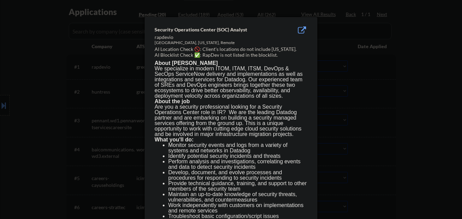
click at [38, 98] on div at bounding box center [231, 109] width 462 height 219
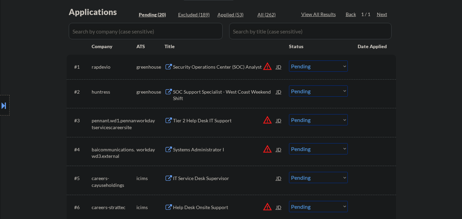
click at [1, 95] on div "Location Inclusions: [GEOGRAPHIC_DATA], [GEOGRAPHIC_DATA] [GEOGRAPHIC_DATA], [G…" at bounding box center [61, 105] width 122 height 127
click at [0, 107] on button at bounding box center [4, 105] width 8 height 11
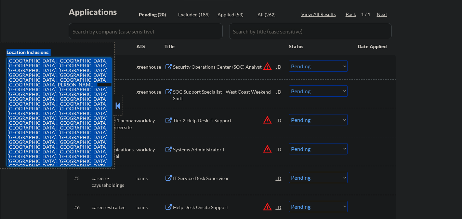
click at [75, 116] on textarea "[GEOGRAPHIC_DATA], [GEOGRAPHIC_DATA] [GEOGRAPHIC_DATA], [GEOGRAPHIC_DATA] [GEOG…" at bounding box center [58, 111] width 105 height 109
click at [85, 109] on textarea "[GEOGRAPHIC_DATA], [GEOGRAPHIC_DATA] [GEOGRAPHIC_DATA], [GEOGRAPHIC_DATA] [GEOG…" at bounding box center [58, 111] width 105 height 109
click at [84, 108] on textarea "[GEOGRAPHIC_DATA], [GEOGRAPHIC_DATA] [GEOGRAPHIC_DATA], [GEOGRAPHIC_DATA] [GEOG…" at bounding box center [58, 111] width 105 height 109
click at [84, 138] on textarea "[GEOGRAPHIC_DATA], [GEOGRAPHIC_DATA] [GEOGRAPHIC_DATA], [GEOGRAPHIC_DATA] [GEOG…" at bounding box center [58, 111] width 105 height 109
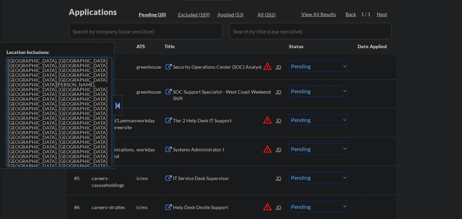
click at [118, 104] on button at bounding box center [118, 105] width 8 height 10
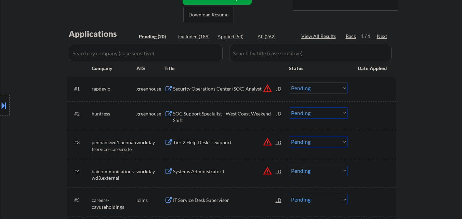
scroll to position [137, 0]
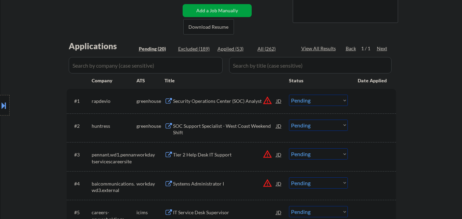
click at [268, 97] on button "warning_amber" at bounding box center [268, 101] width 10 height 10
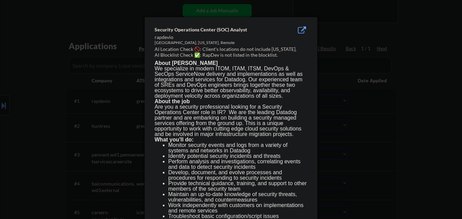
click at [375, 104] on div at bounding box center [231, 109] width 462 height 219
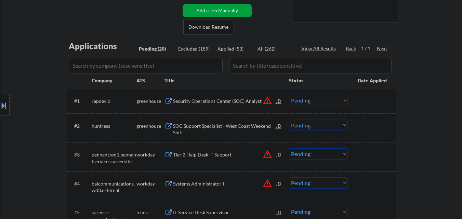
click at [317, 104] on select "Choose an option... Pending Applied Excluded (Questions) Excluded (Expired) Exc…" at bounding box center [318, 100] width 59 height 11
click at [289, 95] on select "Choose an option... Pending Applied Excluded (Questions) Excluded (Expired) Exc…" at bounding box center [318, 100] width 59 height 11
click at [268, 153] on button "warning_amber" at bounding box center [268, 154] width 10 height 10
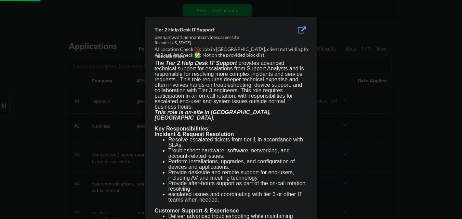
select select ""pending""
click at [374, 140] on div at bounding box center [231, 109] width 462 height 219
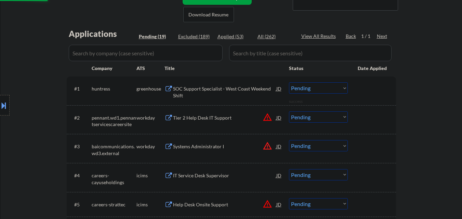
scroll to position [171, 0]
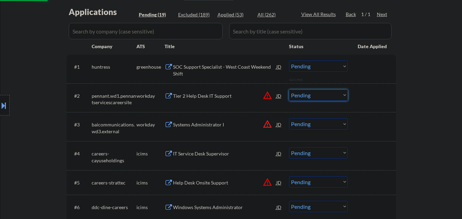
click at [331, 97] on select "Choose an option... Pending Applied Excluded (Questions) Excluded (Expired) Exc…" at bounding box center [318, 95] width 59 height 11
click at [289, 90] on select "Choose an option... Pending Applied Excluded (Questions) Excluded (Expired) Exc…" at bounding box center [318, 95] width 59 height 11
click at [0, 114] on div at bounding box center [5, 105] width 10 height 21
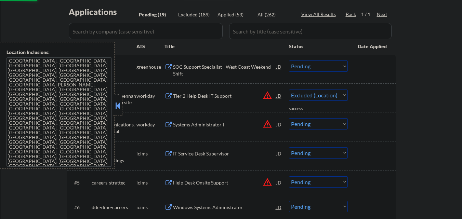
select select ""pending""
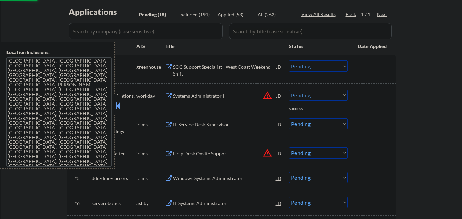
click at [119, 108] on button at bounding box center [118, 105] width 8 height 10
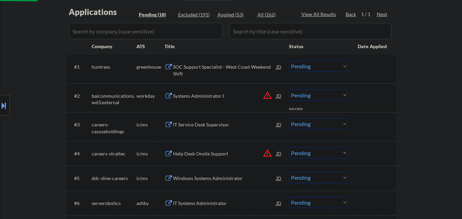
click at [268, 95] on button "warning_amber" at bounding box center [268, 96] width 10 height 10
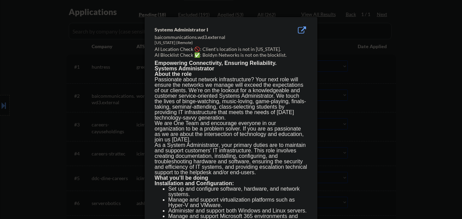
click at [350, 99] on div at bounding box center [231, 109] width 462 height 219
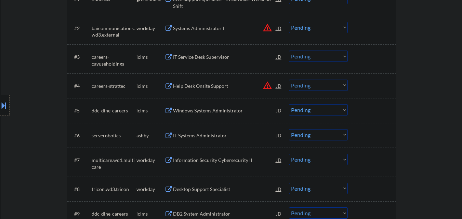
scroll to position [239, 0]
click at [269, 86] on button "warning_amber" at bounding box center [268, 85] width 10 height 10
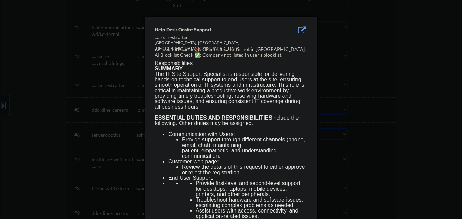
click at [356, 95] on div at bounding box center [231, 109] width 462 height 219
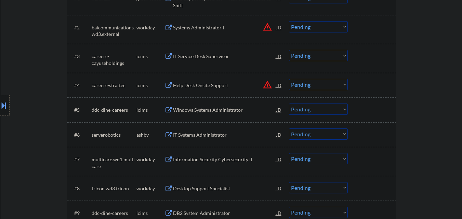
click at [336, 87] on select "Choose an option... Pending Applied Excluded (Questions) Excluded (Expired) Exc…" at bounding box center [318, 84] width 59 height 11
click at [289, 79] on select "Choose an option... Pending Applied Excluded (Questions) Excluded (Expired) Exc…" at bounding box center [318, 84] width 59 height 11
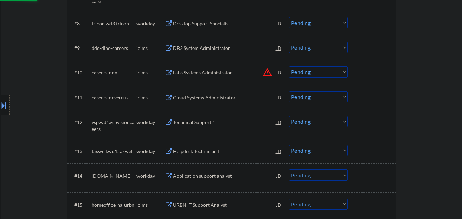
scroll to position [410, 0]
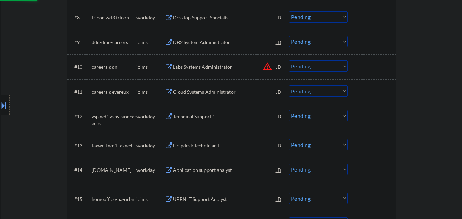
select select ""pending""
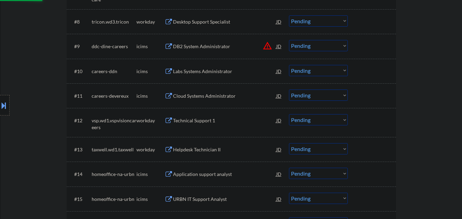
click at [267, 68] on div "Labs Systems Administrator" at bounding box center [224, 71] width 103 height 7
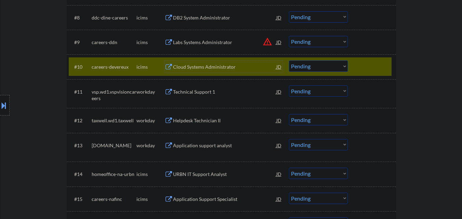
click at [365, 65] on div at bounding box center [373, 67] width 30 height 12
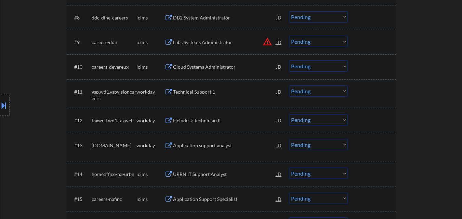
click at [264, 41] on button "warning_amber" at bounding box center [268, 42] width 10 height 10
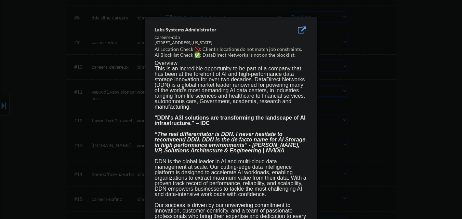
click at [364, 55] on div at bounding box center [231, 109] width 462 height 219
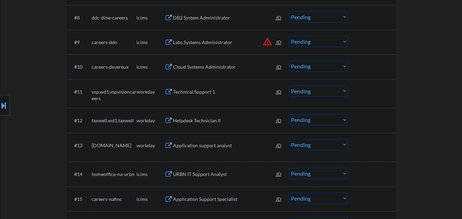
click at [267, 40] on button "warning_amber" at bounding box center [268, 42] width 10 height 10
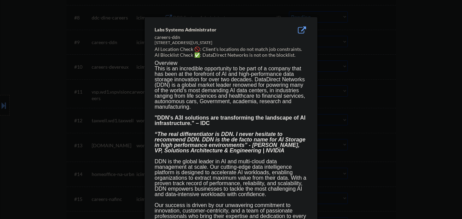
click at [374, 57] on div at bounding box center [231, 109] width 462 height 219
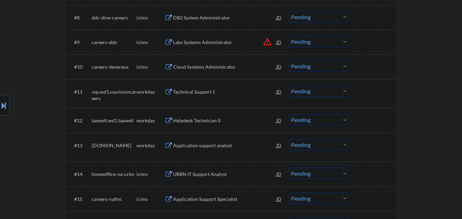
click at [327, 43] on select "Choose an option... Pending Applied Excluded (Questions) Excluded (Expired) Exc…" at bounding box center [318, 41] width 59 height 11
click at [289, 36] on select "Choose an option... Pending Applied Excluded (Questions) Excluded (Expired) Exc…" at bounding box center [318, 41] width 59 height 11
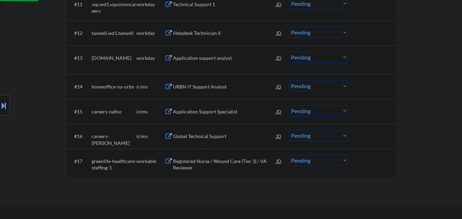
select select ""pending""
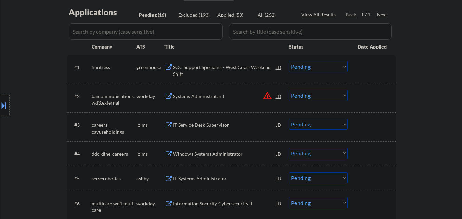
scroll to position [171, 0]
click at [234, 67] on div "SOC Support Specialist - West Coast Weekend Shift" at bounding box center [224, 70] width 103 height 13
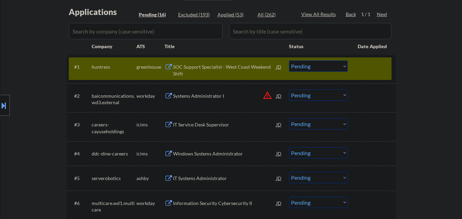
click at [0, 111] on div at bounding box center [5, 105] width 10 height 21
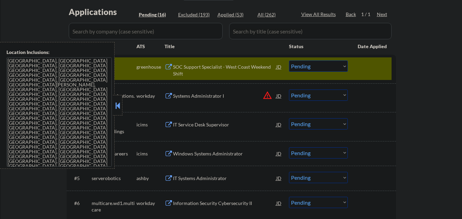
drag, startPoint x: 114, startPoint y: 107, endPoint x: 220, endPoint y: 7, distance: 145.8
click at [115, 107] on button at bounding box center [118, 105] width 8 height 10
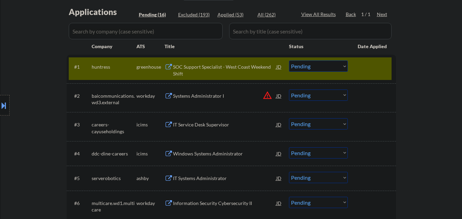
drag, startPoint x: 339, startPoint y: 64, endPoint x: 340, endPoint y: 71, distance: 7.2
click at [340, 64] on select "Choose an option... Pending Applied Excluded (Questions) Excluded (Expired) Exc…" at bounding box center [318, 66] width 59 height 11
click at [289, 61] on select "Choose an option... Pending Applied Excluded (Questions) Excluded (Expired) Exc…" at bounding box center [318, 66] width 59 height 11
click at [268, 96] on button "warning_amber" at bounding box center [268, 96] width 10 height 10
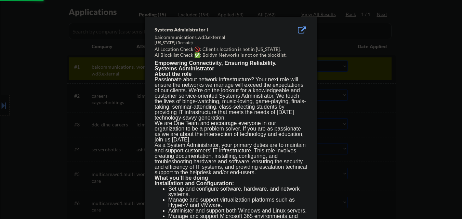
click at [419, 104] on div at bounding box center [231, 109] width 462 height 219
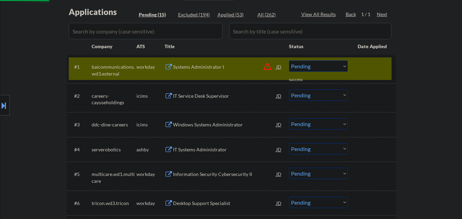
click at [383, 69] on div at bounding box center [373, 67] width 30 height 12
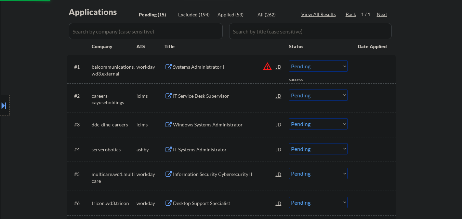
click at [342, 69] on select "Choose an option... Pending Applied Excluded (Questions) Excluded (Expired) Exc…" at bounding box center [318, 66] width 59 height 11
click at [289, 61] on select "Choose an option... Pending Applied Excluded (Questions) Excluded (Expired) Exc…" at bounding box center [318, 66] width 59 height 11
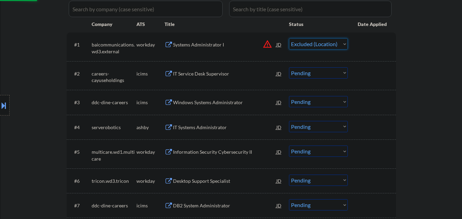
scroll to position [205, 0]
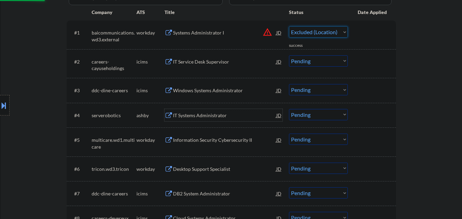
click at [205, 113] on div "IT Systems Administrator" at bounding box center [224, 115] width 103 height 7
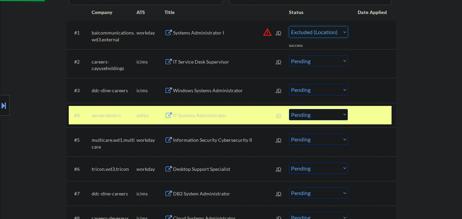
select select ""pending""
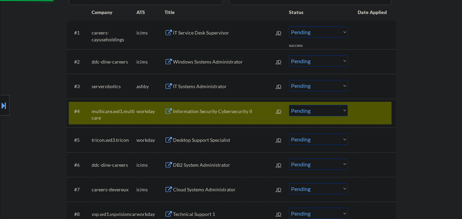
click at [375, 107] on div at bounding box center [373, 111] width 30 height 12
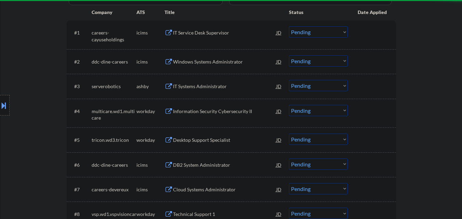
click at [365, 89] on div at bounding box center [373, 86] width 30 height 12
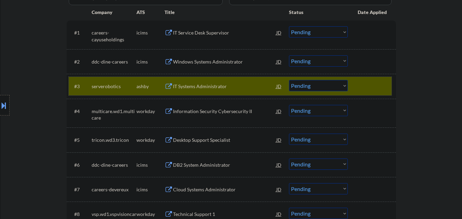
click at [316, 84] on select "Choose an option... Pending Applied Excluded (Questions) Excluded (Expired) Exc…" at bounding box center [318, 85] width 59 height 11
click at [289, 80] on select "Choose an option... Pending Applied Excluded (Questions) Excluded (Expired) Exc…" at bounding box center [318, 85] width 59 height 11
click at [360, 88] on div at bounding box center [373, 86] width 30 height 12
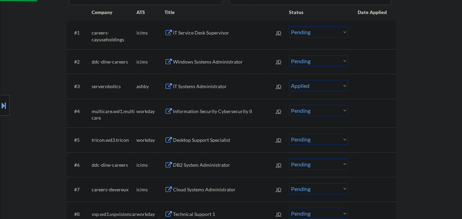
select select ""pending""
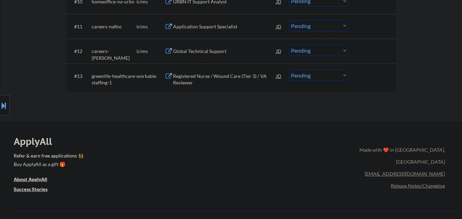
scroll to position [479, 0]
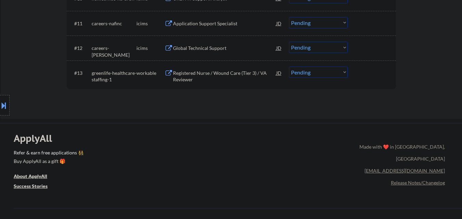
click at [217, 76] on div "Registered Nurse / Wound Care (Tier 3) / VA Reviewer" at bounding box center [224, 76] width 103 height 13
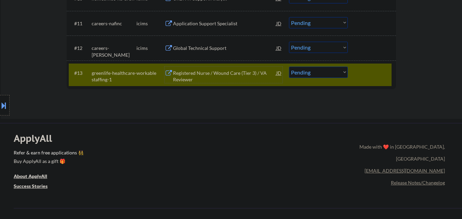
click at [331, 75] on select "Choose an option... Pending Applied Excluded (Questions) Excluded (Expired) Exc…" at bounding box center [318, 72] width 59 height 11
select select ""excluded__expired_""
click at [289, 67] on select "Choose an option... Pending Applied Excluded (Questions) Excluded (Expired) Exc…" at bounding box center [318, 72] width 59 height 11
click at [365, 76] on div at bounding box center [373, 73] width 30 height 12
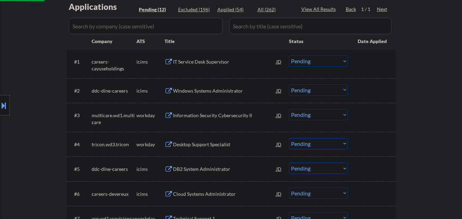
scroll to position [137, 0]
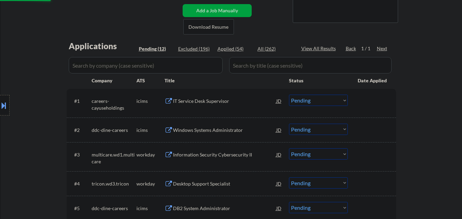
click at [216, 102] on div "IT Service Desk Supervisor" at bounding box center [224, 101] width 103 height 7
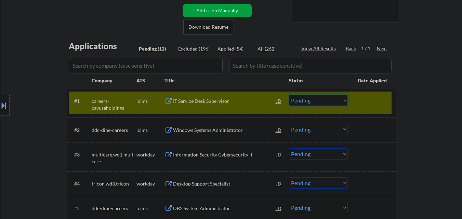
click at [338, 97] on select "Choose an option... Pending Applied Excluded (Questions) Excluded (Expired) Exc…" at bounding box center [318, 100] width 59 height 11
click at [289, 95] on select "Choose an option... Pending Applied Excluded (Questions) Excluded (Expired) Exc…" at bounding box center [318, 100] width 59 height 11
click at [380, 100] on div at bounding box center [373, 101] width 30 height 12
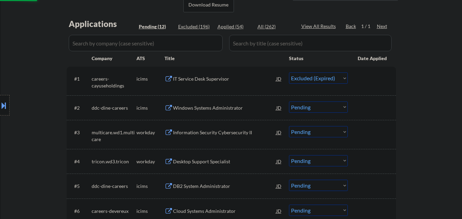
scroll to position [171, 0]
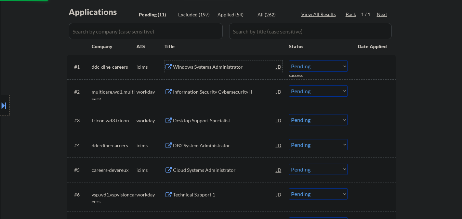
click at [214, 66] on div "Windows Systems Administrator" at bounding box center [224, 67] width 103 height 7
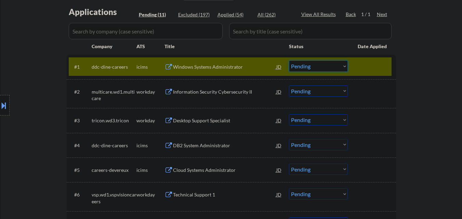
click at [328, 66] on select "Choose an option... Pending Applied Excluded (Questions) Excluded (Expired) Exc…" at bounding box center [318, 66] width 59 height 11
click at [289, 61] on select "Choose an option... Pending Applied Excluded (Questions) Excluded (Expired) Exc…" at bounding box center [318, 66] width 59 height 11
click at [225, 86] on div "Information Security Cybersecurity II" at bounding box center [224, 91] width 103 height 12
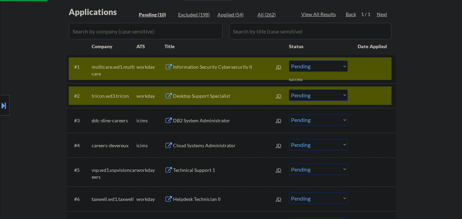
click at [385, 87] on div "#2 tricon.wd3.tricon workday Desktop Support Specialist JD warning_amber Choose…" at bounding box center [230, 95] width 323 height 18
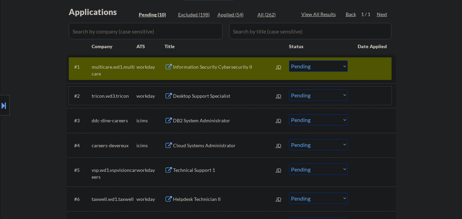
click at [205, 69] on div "Information Security Cybersecurity II" at bounding box center [224, 67] width 103 height 7
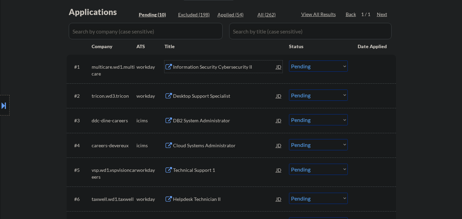
drag, startPoint x: 4, startPoint y: 105, endPoint x: 12, endPoint y: 105, distance: 7.2
click at [4, 105] on button at bounding box center [4, 105] width 8 height 11
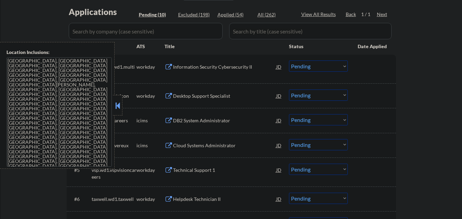
click at [115, 107] on button at bounding box center [118, 105] width 8 height 10
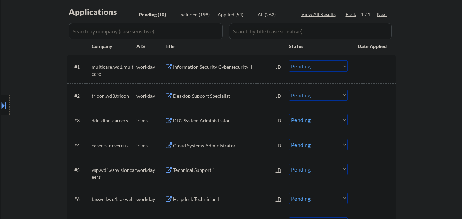
click at [306, 69] on select "Choose an option... Pending Applied Excluded (Questions) Excluded (Expired) Exc…" at bounding box center [318, 66] width 59 height 11
click at [289, 61] on select "Choose an option... Pending Applied Excluded (Questions) Excluded (Expired) Exc…" at bounding box center [318, 66] width 59 height 11
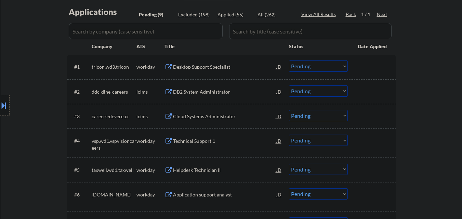
click at [210, 63] on div "Desktop Support Specialist" at bounding box center [224, 67] width 103 height 12
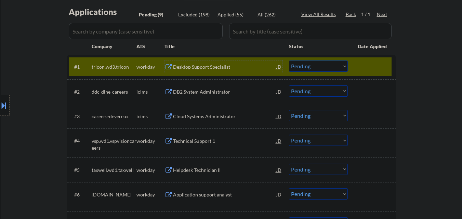
click at [321, 68] on select "Choose an option... Pending Applied Excluded (Questions) Excluded (Expired) Exc…" at bounding box center [318, 66] width 59 height 11
click at [289, 61] on select "Choose an option... Pending Applied Excluded (Questions) Excluded (Expired) Exc…" at bounding box center [318, 66] width 59 height 11
click at [370, 63] on div at bounding box center [373, 67] width 30 height 12
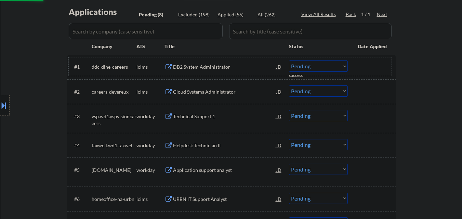
click at [216, 62] on div "DB2 System Administrator" at bounding box center [224, 67] width 103 height 12
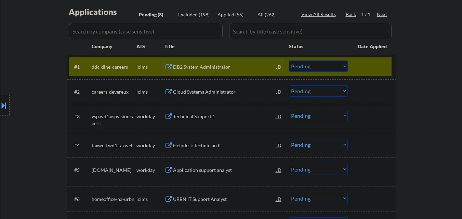
click at [323, 66] on select "Choose an option... Pending Applied Excluded (Questions) Excluded (Expired) Exc…" at bounding box center [318, 66] width 59 height 11
click at [289, 61] on select "Choose an option... Pending Applied Excluded (Questions) Excluded (Expired) Exc…" at bounding box center [318, 66] width 59 height 11
click at [371, 74] on div "#1 ddc-dine-careers icims DB2 System Administrator JD warning_amber Choose an o…" at bounding box center [230, 66] width 323 height 18
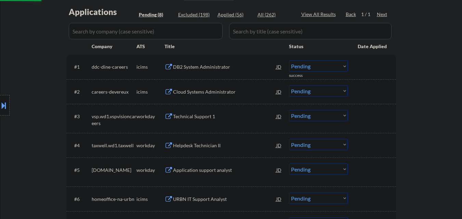
click at [226, 90] on div "Cloud Systems Administrator" at bounding box center [224, 92] width 103 height 7
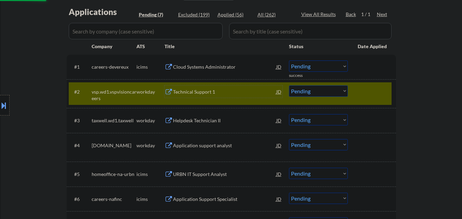
click at [374, 85] on div "#2 vsp.wd1.vspvisioncareers workday Technical Support 1 JD warning_amber Choose…" at bounding box center [230, 93] width 323 height 23
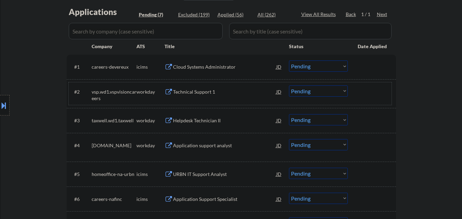
click at [209, 94] on div "Technical Support 1" at bounding box center [224, 92] width 103 height 7
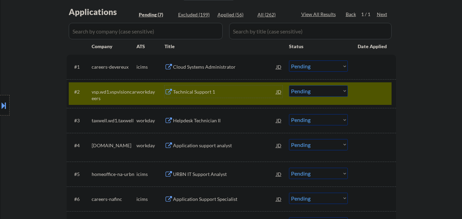
click at [375, 92] on div at bounding box center [373, 91] width 30 height 12
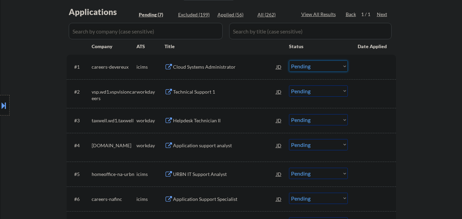
click at [332, 65] on select "Choose an option... Pending Applied Excluded (Questions) Excluded (Expired) Exc…" at bounding box center [318, 66] width 59 height 11
click at [289, 61] on select "Choose an option... Pending Applied Excluded (Questions) Excluded (Expired) Exc…" at bounding box center [318, 66] width 59 height 11
select select ""pending""
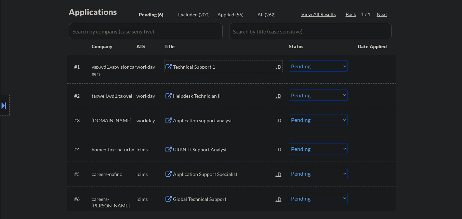
click at [220, 69] on div "Technical Support 1" at bounding box center [224, 67] width 103 height 7
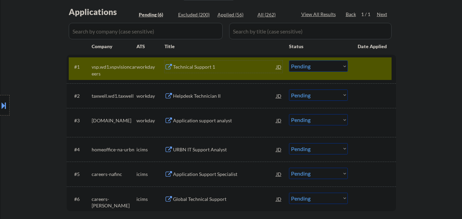
click at [201, 69] on div "Technical Support 1" at bounding box center [224, 67] width 103 height 7
